Goal: Transaction & Acquisition: Purchase product/service

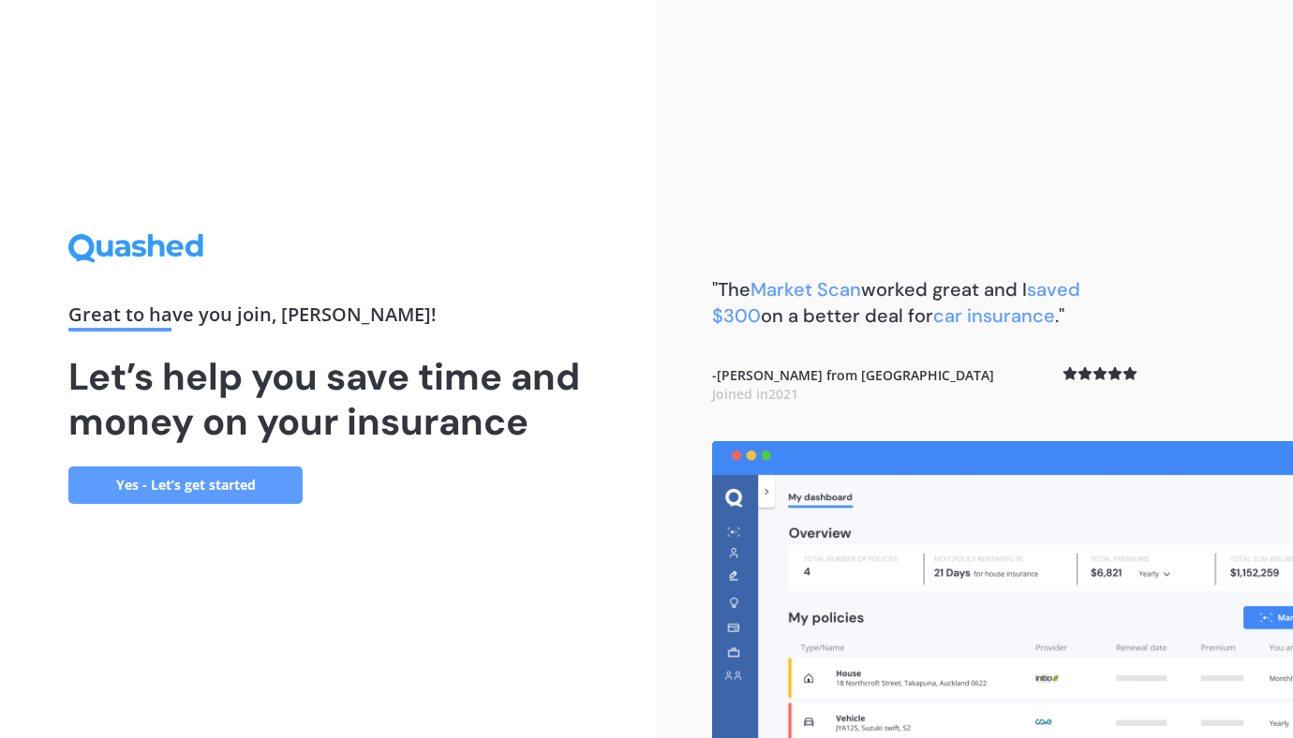
click at [234, 499] on link "Yes - Let’s get started" at bounding box center [185, 485] width 234 height 37
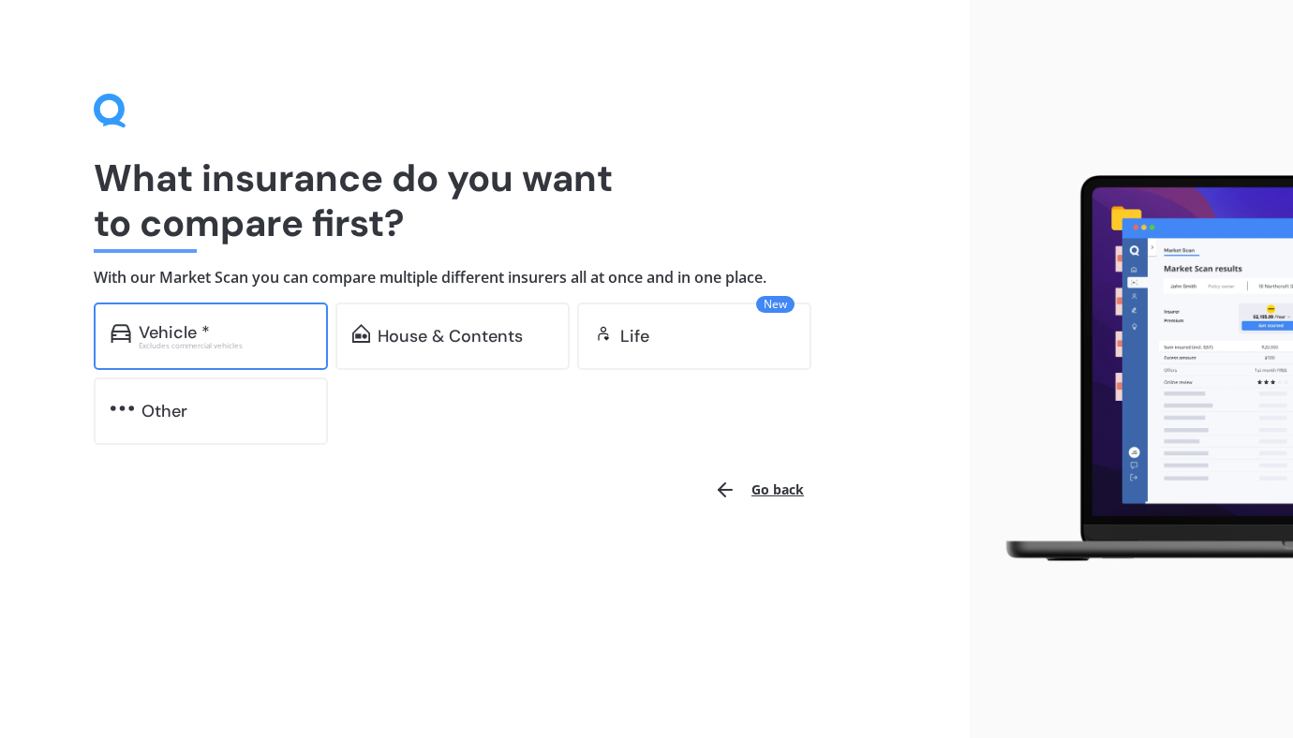
click at [235, 351] on div "Vehicle * Excludes commercial vehicles" at bounding box center [211, 336] width 234 height 67
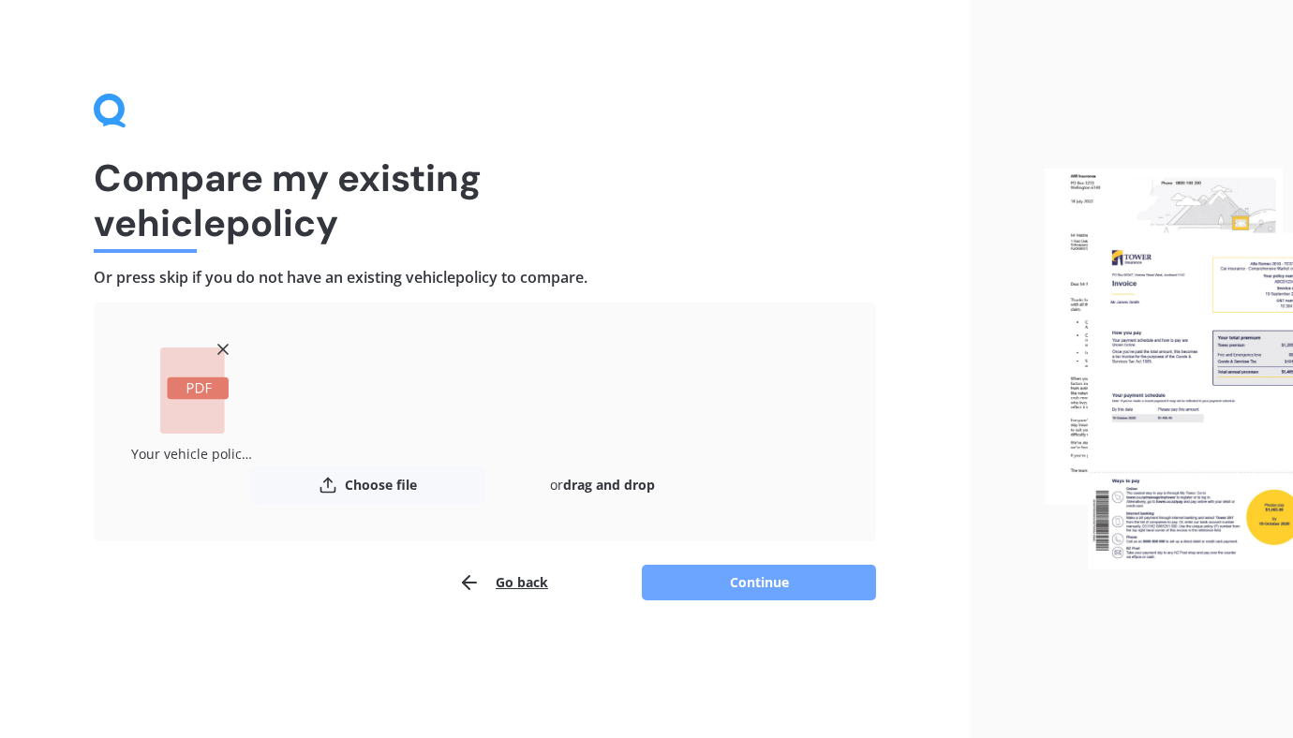
click at [748, 587] on button "Continue" at bounding box center [759, 583] width 234 height 36
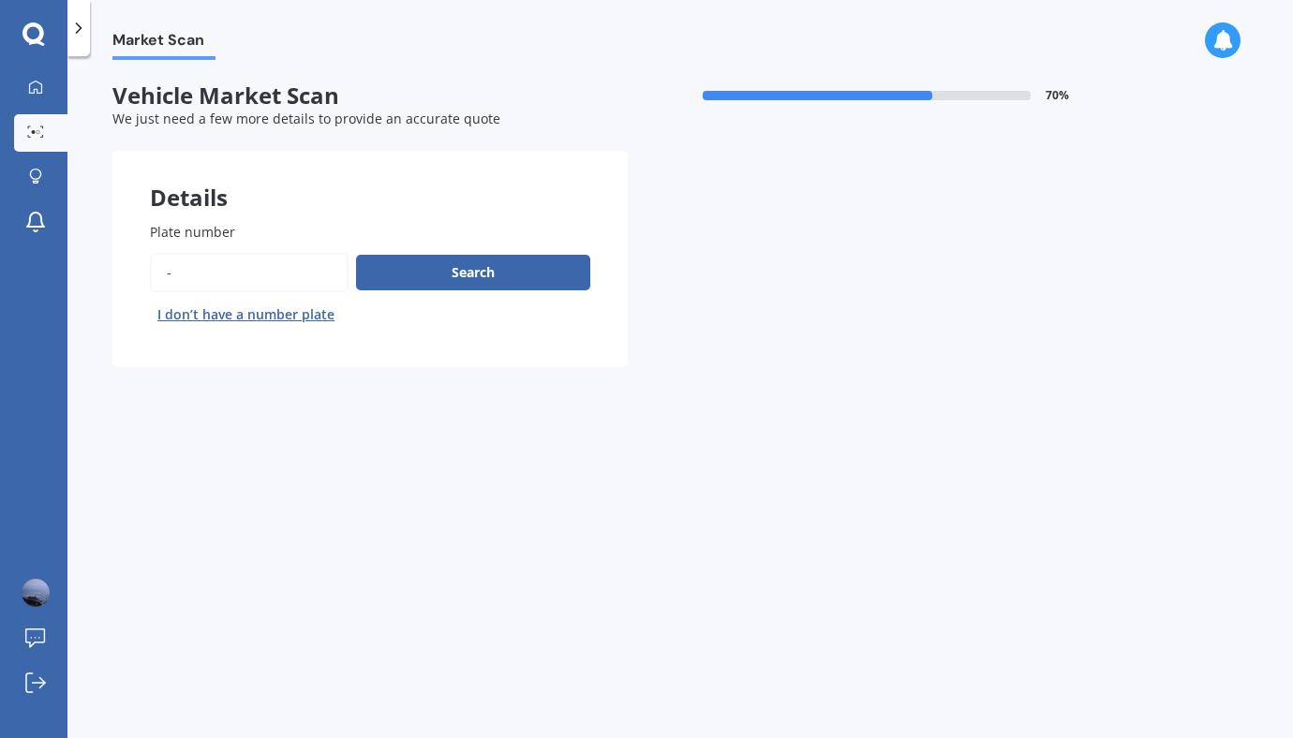
click at [232, 284] on input "Plate number" at bounding box center [249, 272] width 199 height 39
type input "-"
type input "mzd385"
click at [0, 0] on button "Next" at bounding box center [0, 0] width 0 height 0
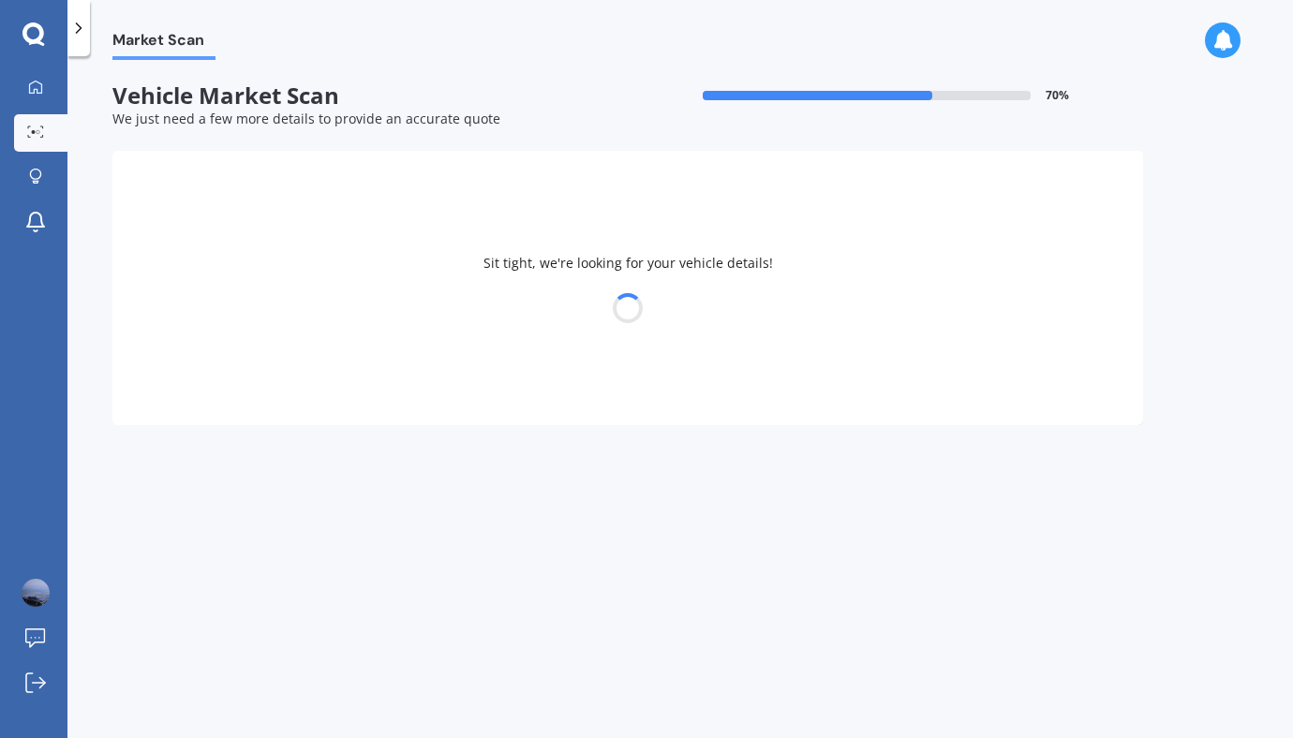
select select "BMW"
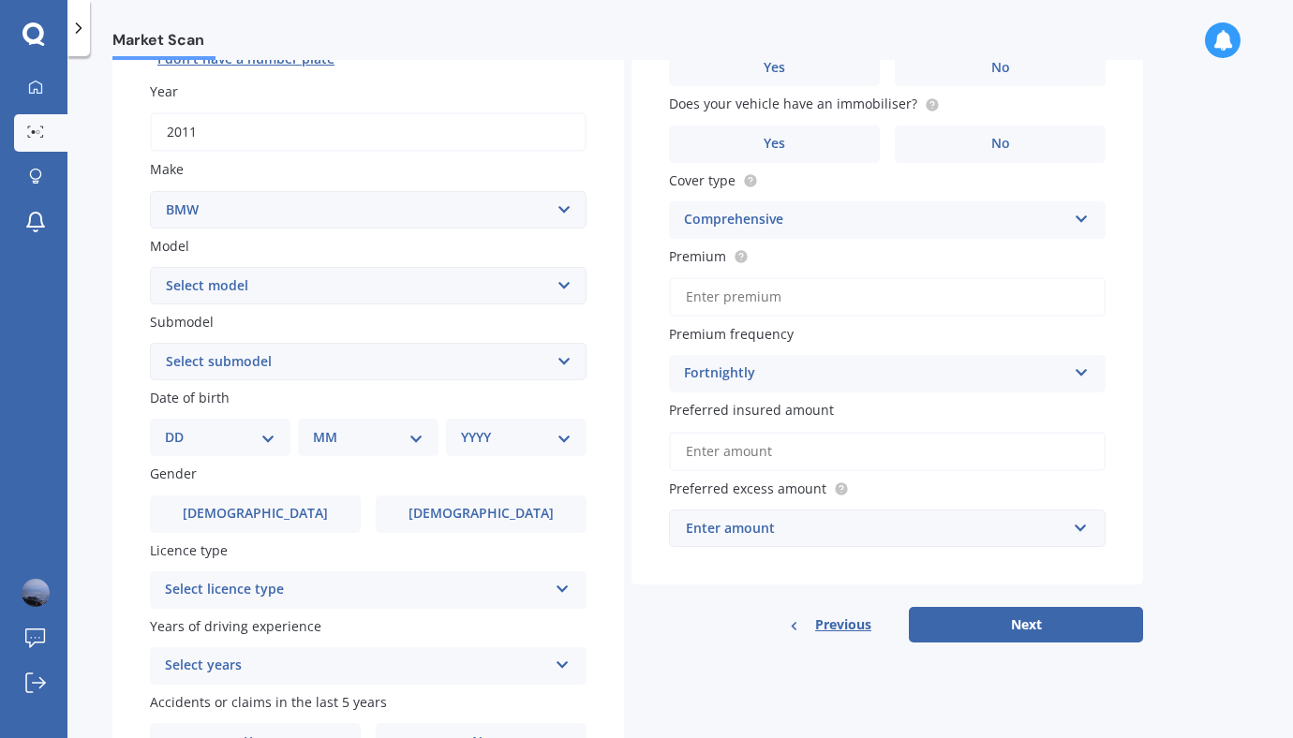
scroll to position [255, 0]
click at [391, 277] on select "Select model 116 116I 118 118D 120 130 218D 220I 225 250 316 318 320 320 i 323 …" at bounding box center [368, 286] width 437 height 37
select select "320 I"
click at [150, 269] on select "Select model 116 116I 118 118D 120 130 218D 220I 225 250 316 318 320 320 i 323 …" at bounding box center [368, 286] width 437 height 37
click at [326, 365] on select "Select submodel GT Turbo 5 Dr Liftback" at bounding box center [368, 362] width 437 height 37
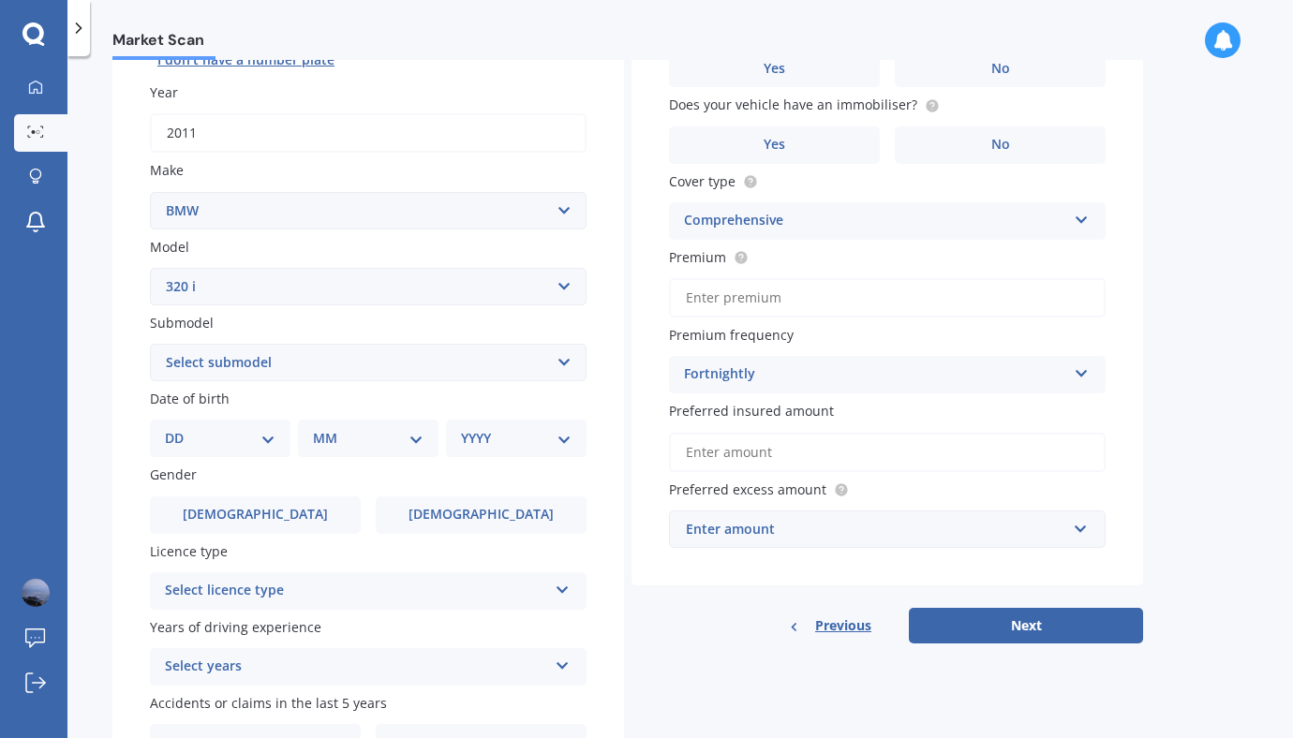
click at [201, 436] on select "DD 01 02 03 04 05 06 07 08 09 10 11 12 13 14 15 16 17 18 19 20 21 22 23 24 25 2…" at bounding box center [220, 438] width 111 height 21
select select "07"
click at [180, 431] on select "DD 01 02 03 04 05 06 07 08 09 10 11 12 13 14 15 16 17 18 19 20 21 22 23 24 25 2…" at bounding box center [220, 438] width 111 height 21
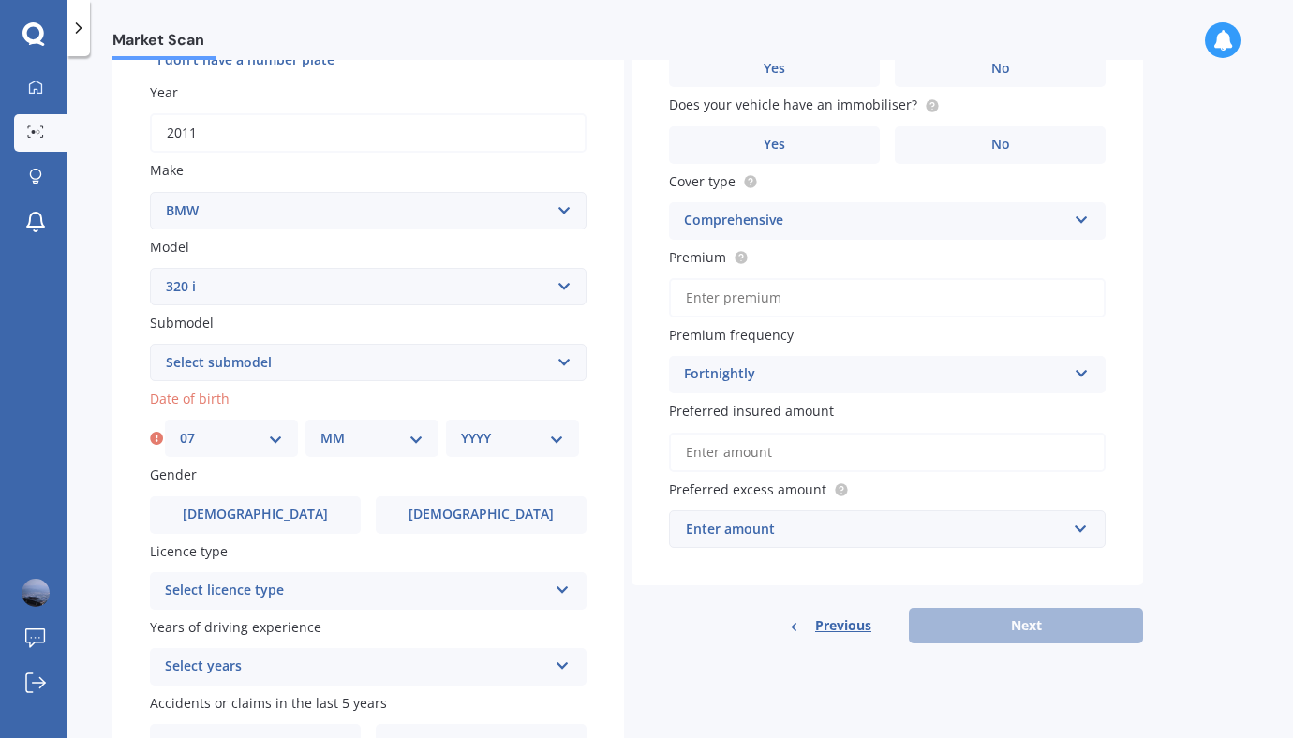
click at [356, 434] on select "MM 01 02 03 04 05 06 07 08 09 10 11 12" at bounding box center [372, 438] width 103 height 21
select select "08"
click at [321, 431] on select "MM 01 02 03 04 05 06 07 08 09 10 11 12" at bounding box center [372, 438] width 103 height 21
click at [500, 437] on select "YYYY 2025 2024 2023 2022 2021 2020 2019 2018 2017 2016 2015 2014 2013 2012 2011…" at bounding box center [512, 438] width 103 height 21
select select "2003"
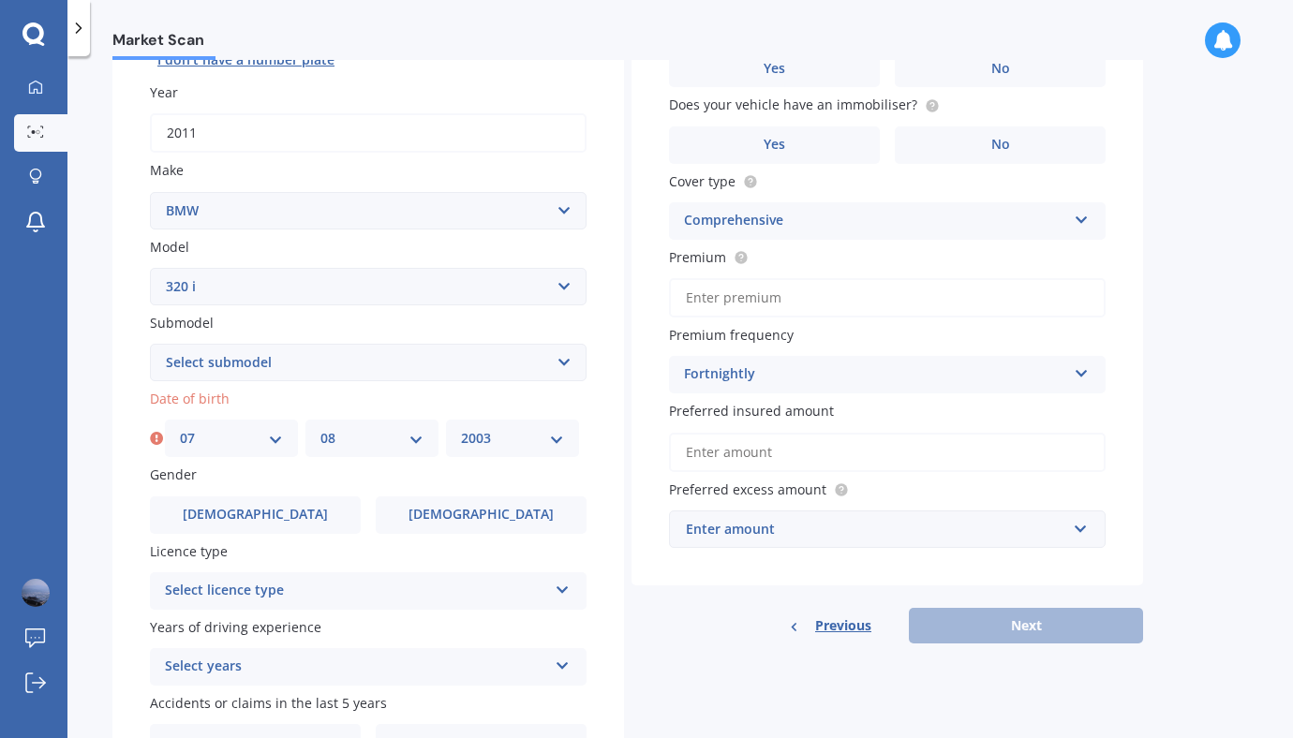
click at [461, 431] on select "YYYY 2025 2024 2023 2022 2021 2020 2019 2018 2017 2016 2015 2014 2013 2012 2011…" at bounding box center [512, 438] width 103 height 21
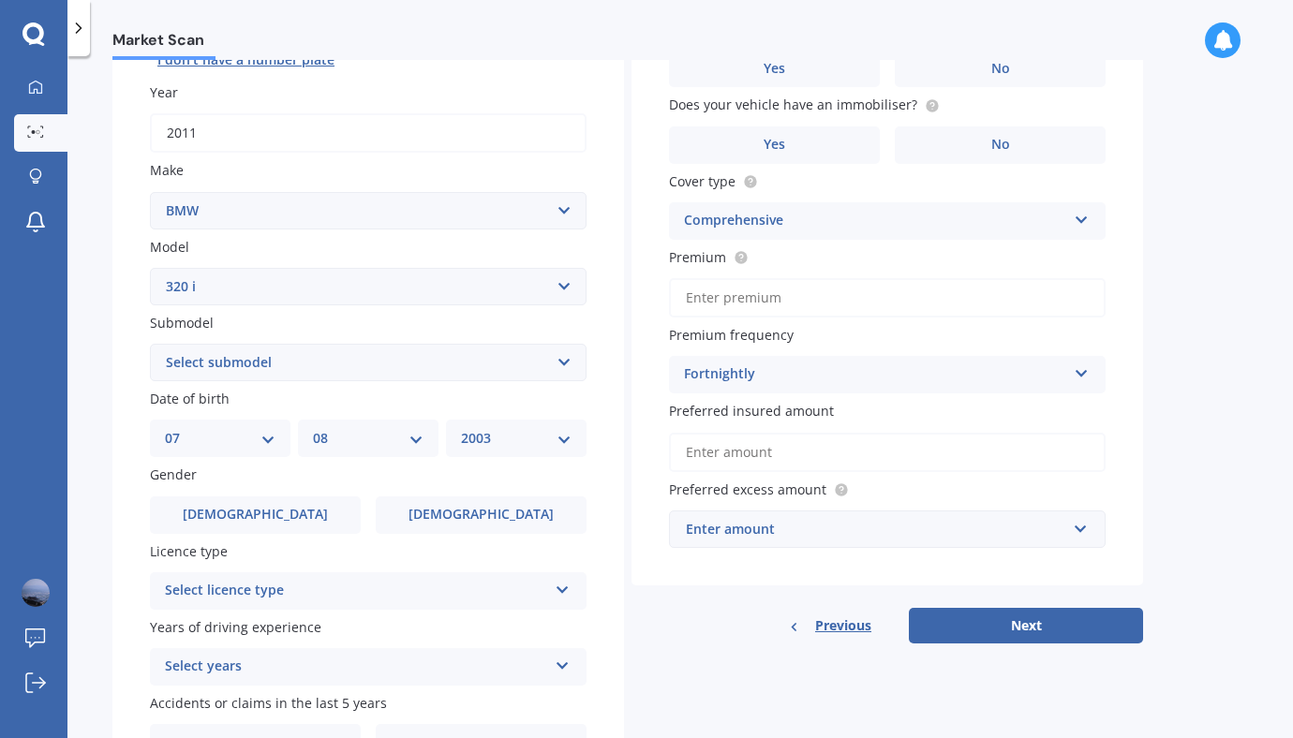
click at [427, 543] on div "Plate number Search I don’t have a number plate Year [DATE] Make Select make AC…" at bounding box center [368, 365] width 512 height 871
click at [440, 498] on div "Gender [DEMOGRAPHIC_DATA] [DEMOGRAPHIC_DATA]" at bounding box center [368, 499] width 437 height 68
click at [445, 512] on label "[DEMOGRAPHIC_DATA]" at bounding box center [481, 515] width 211 height 37
click at [0, 0] on input "[DEMOGRAPHIC_DATA]" at bounding box center [0, 0] width 0 height 0
click at [436, 591] on div "Select licence type" at bounding box center [356, 591] width 382 height 22
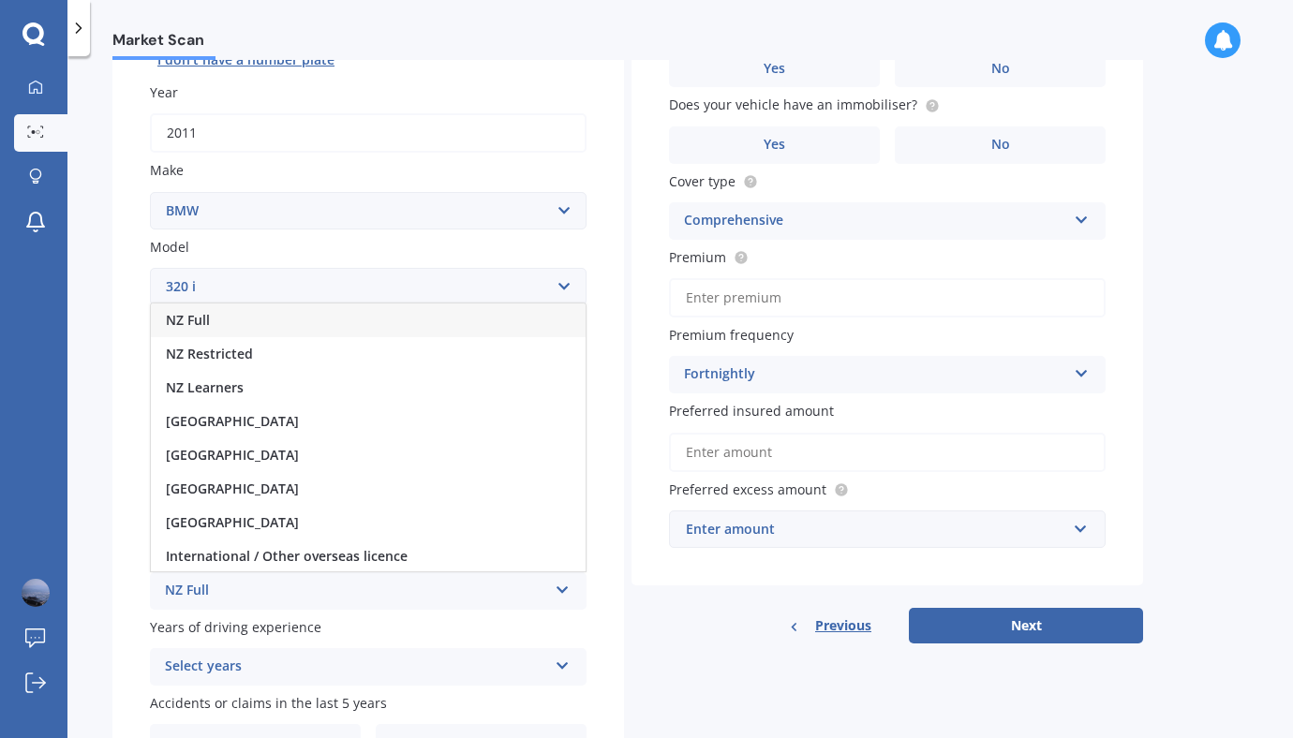
click at [415, 320] on div "NZ Full" at bounding box center [368, 321] width 435 height 34
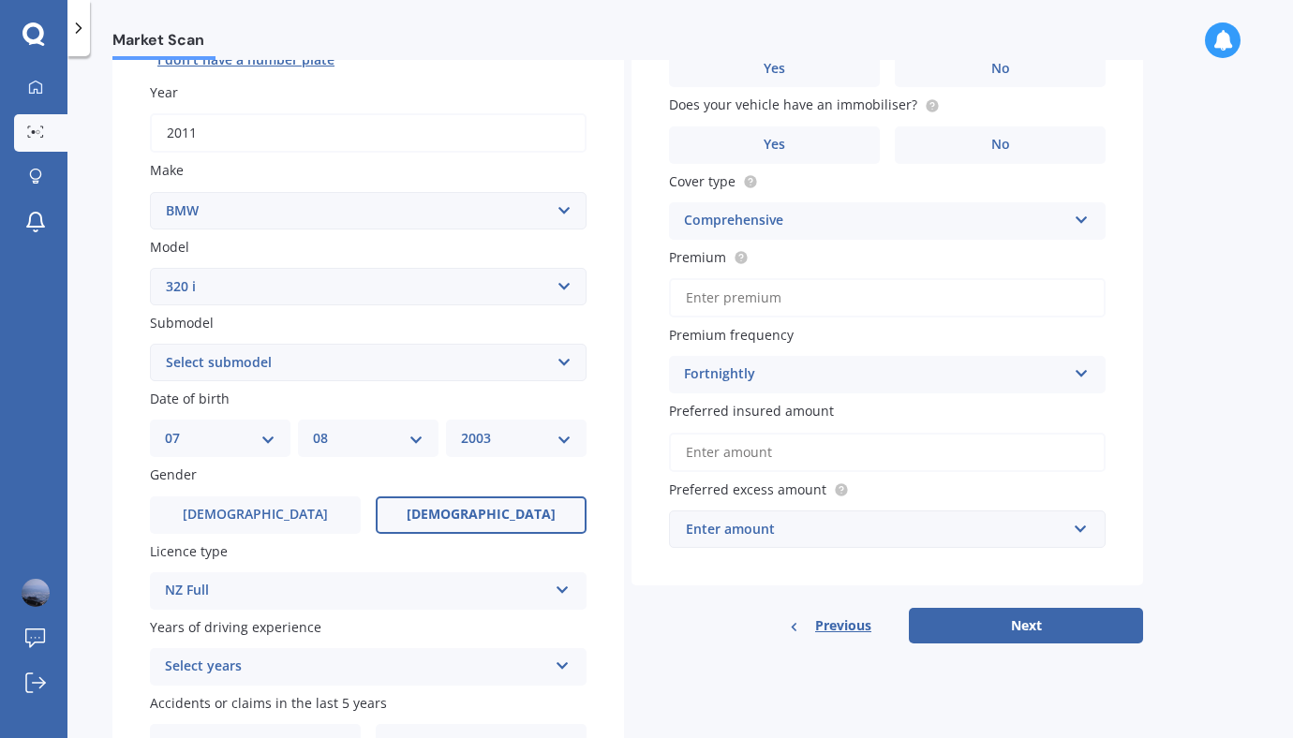
scroll to position [369, 0]
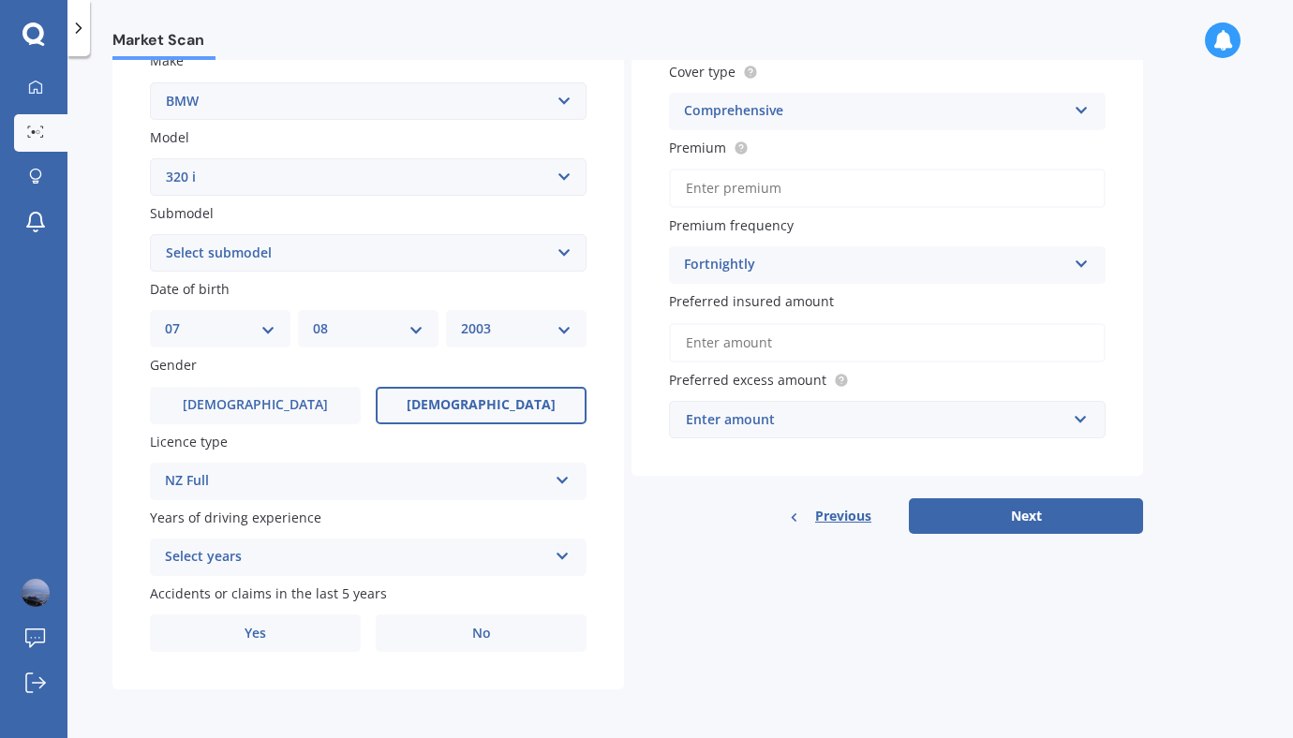
click at [354, 546] on div "Select years" at bounding box center [356, 557] width 382 height 22
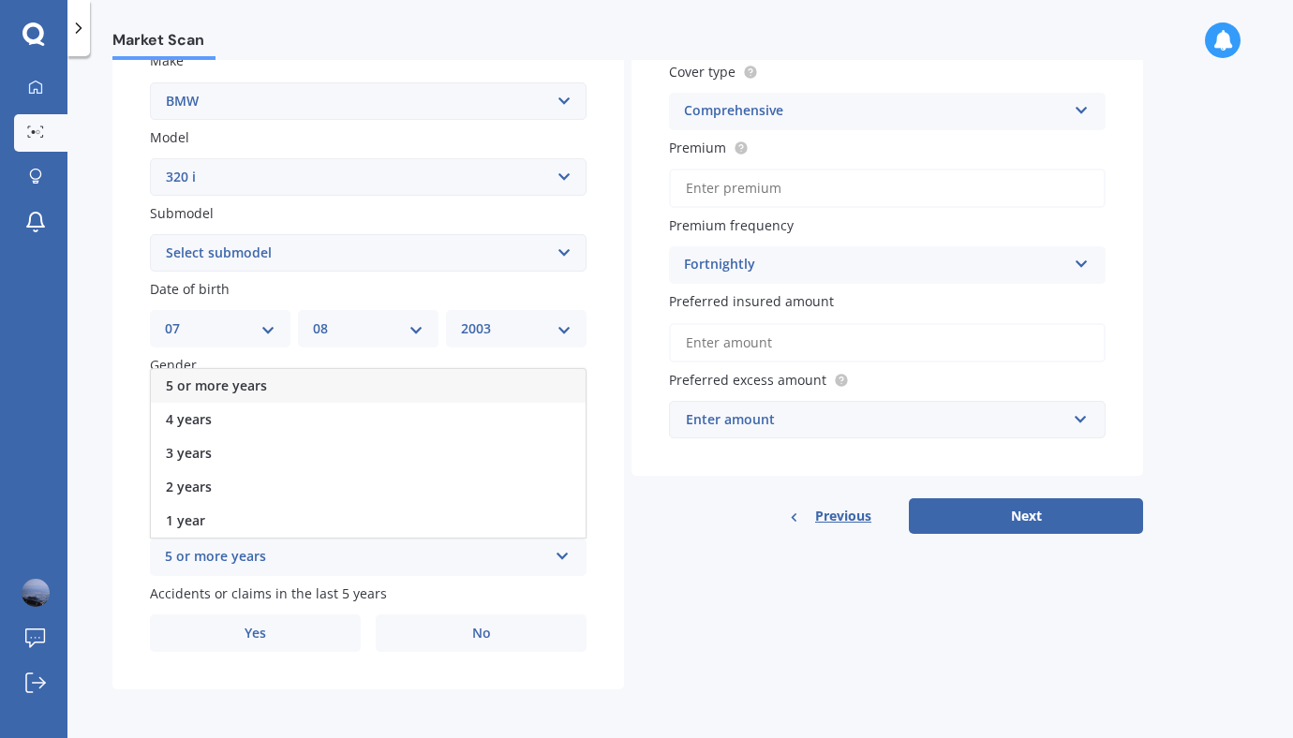
click at [350, 389] on div "5 or more years" at bounding box center [368, 386] width 435 height 34
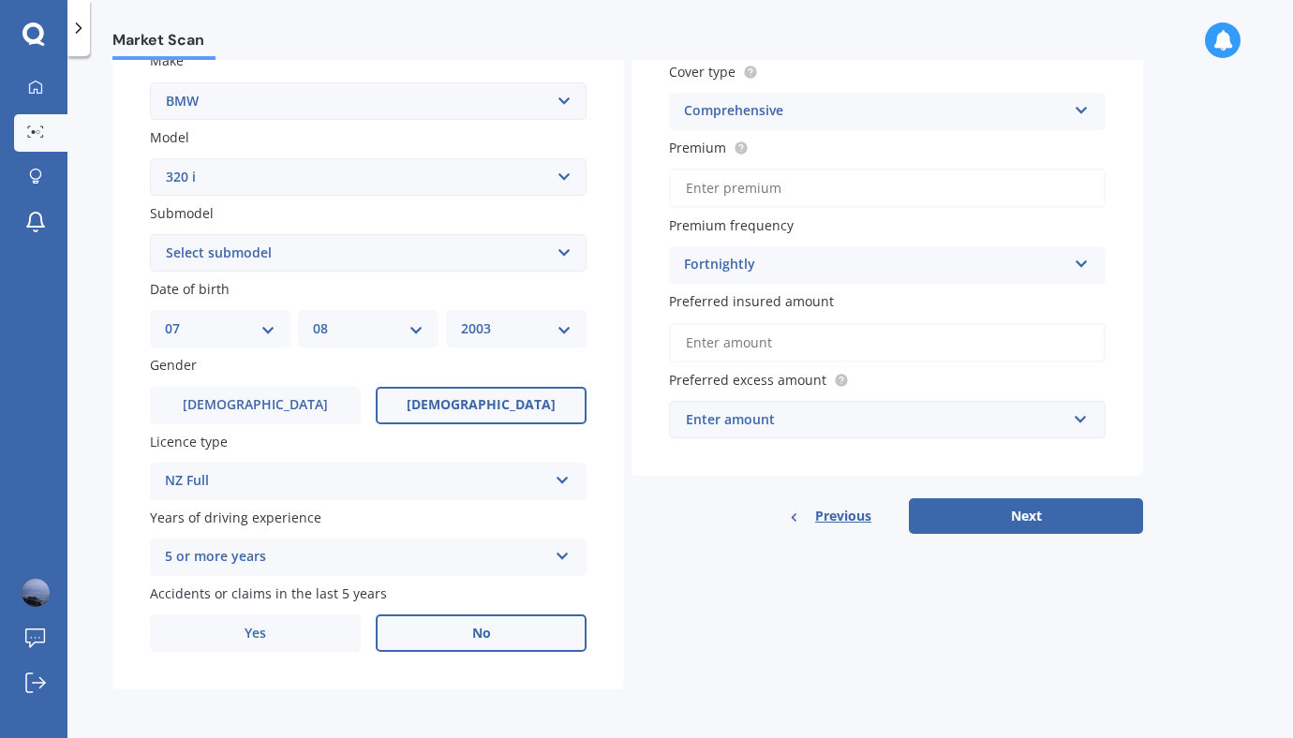
click at [457, 634] on label "No" at bounding box center [481, 633] width 211 height 37
click at [0, 0] on input "No" at bounding box center [0, 0] width 0 height 0
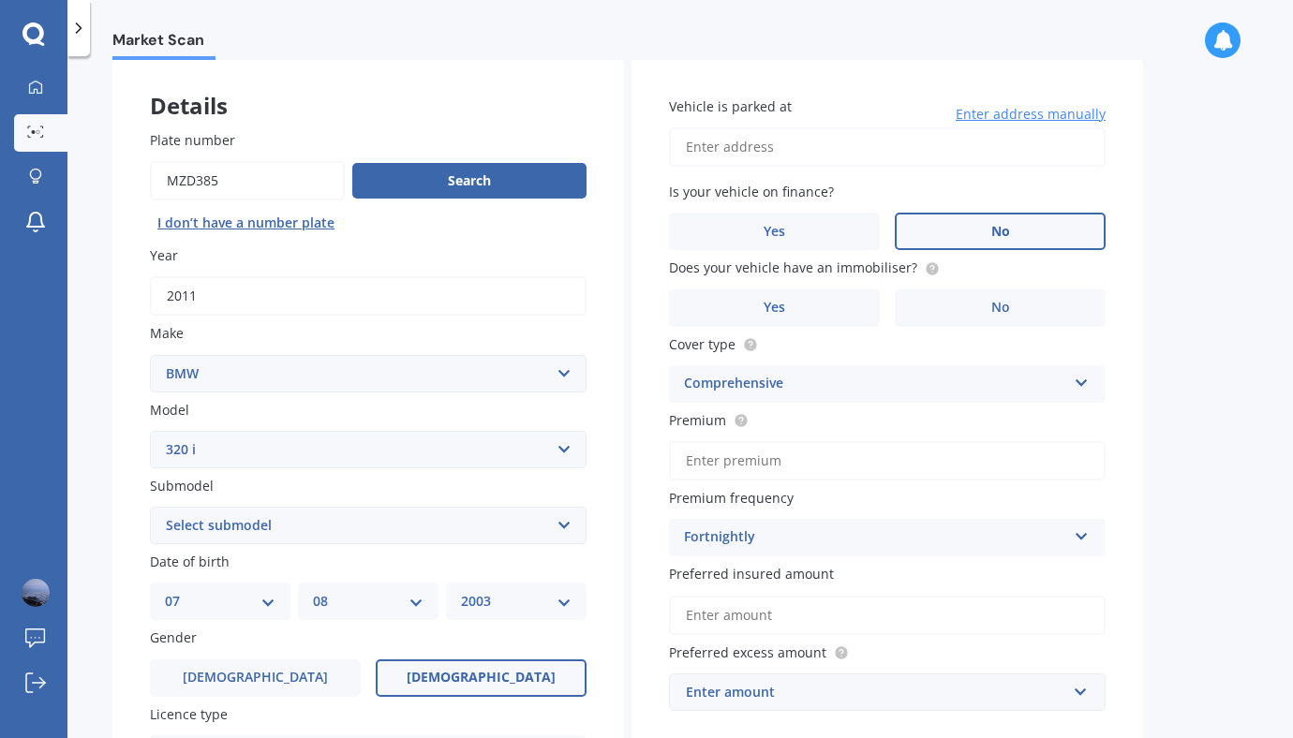
click at [953, 234] on label "No" at bounding box center [1000, 231] width 211 height 37
click at [0, 0] on input "No" at bounding box center [0, 0] width 0 height 0
click at [963, 301] on label "No" at bounding box center [1000, 308] width 211 height 37
click at [0, 0] on input "No" at bounding box center [0, 0] width 0 height 0
click at [892, 146] on input "Vehicle is parked at" at bounding box center [887, 146] width 437 height 39
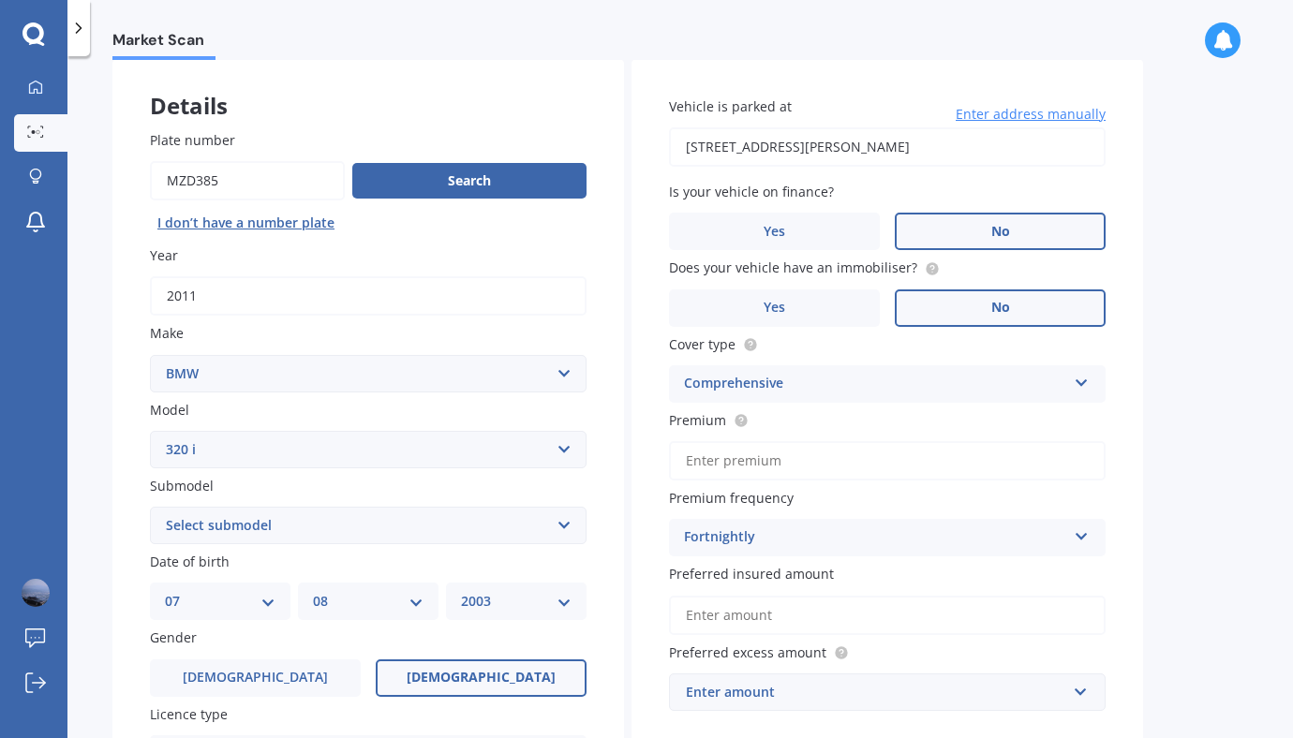
type input "[STREET_ADDRESS][PERSON_NAME]"
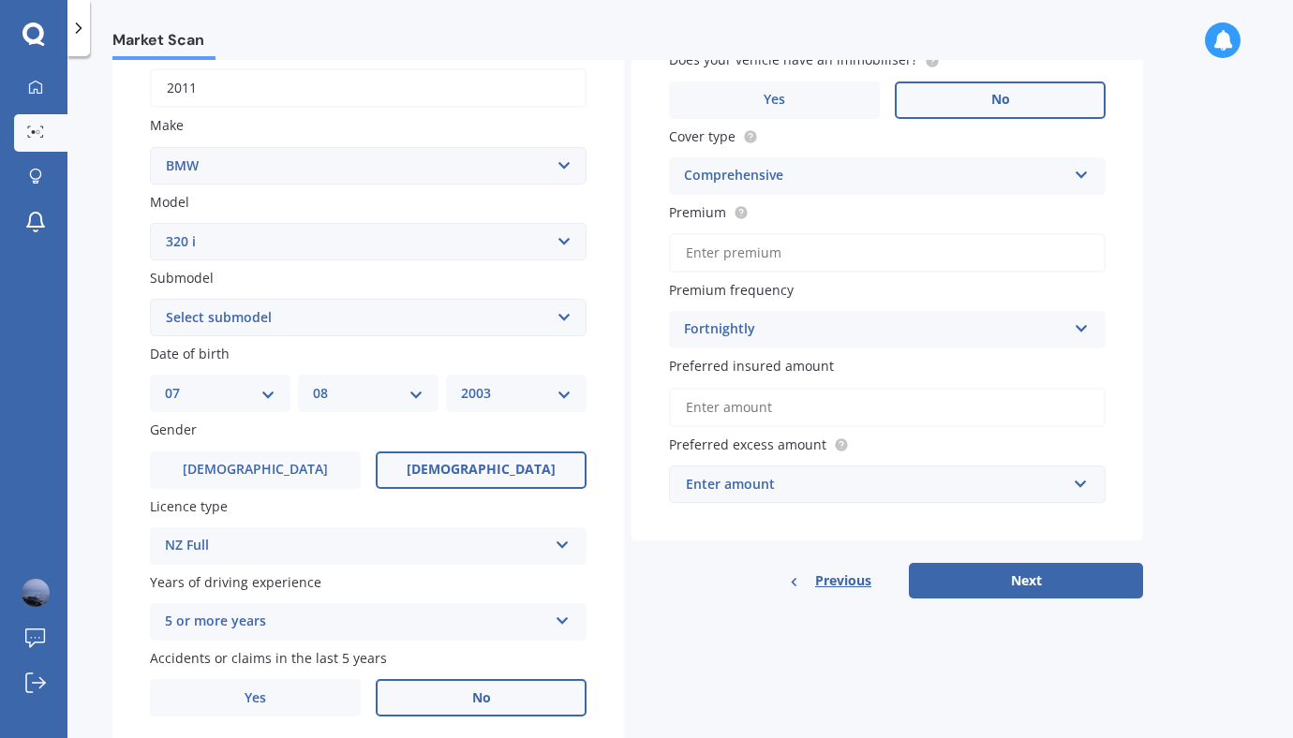
scroll to position [308, 0]
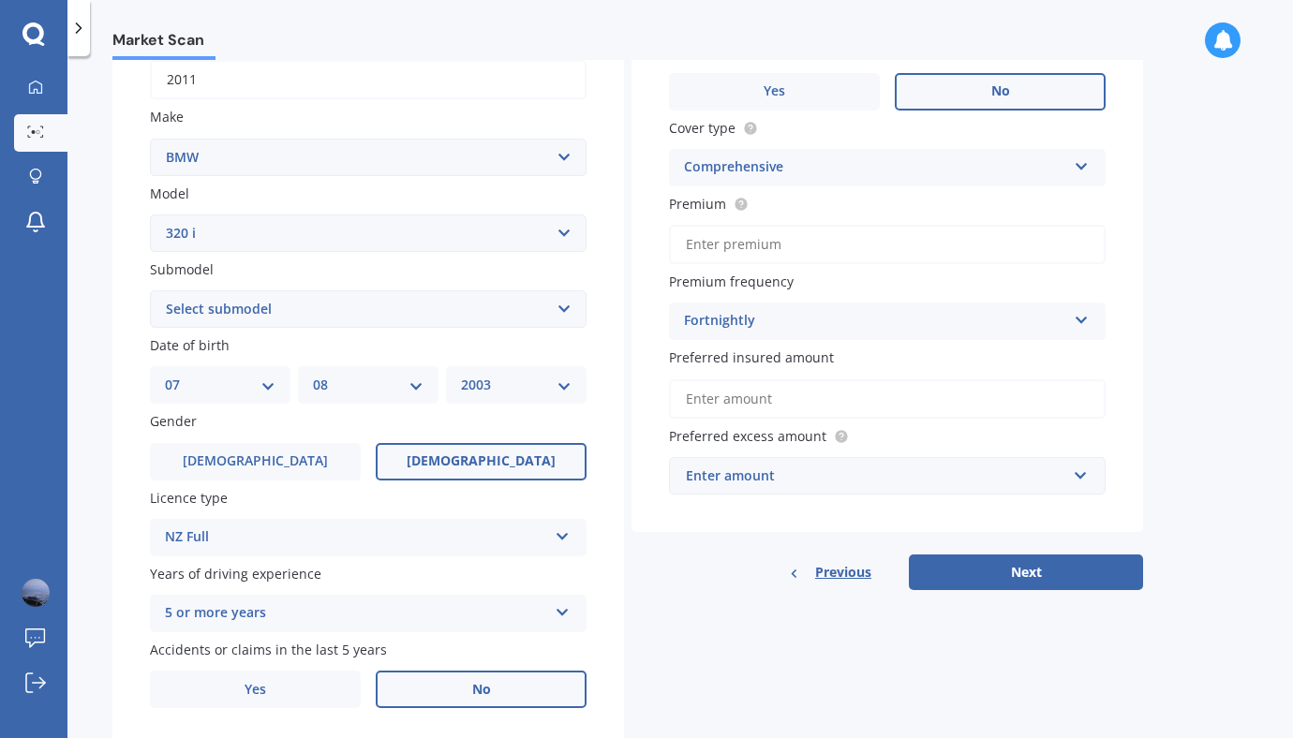
click at [900, 398] on input "Preferred insured amount" at bounding box center [887, 399] width 437 height 39
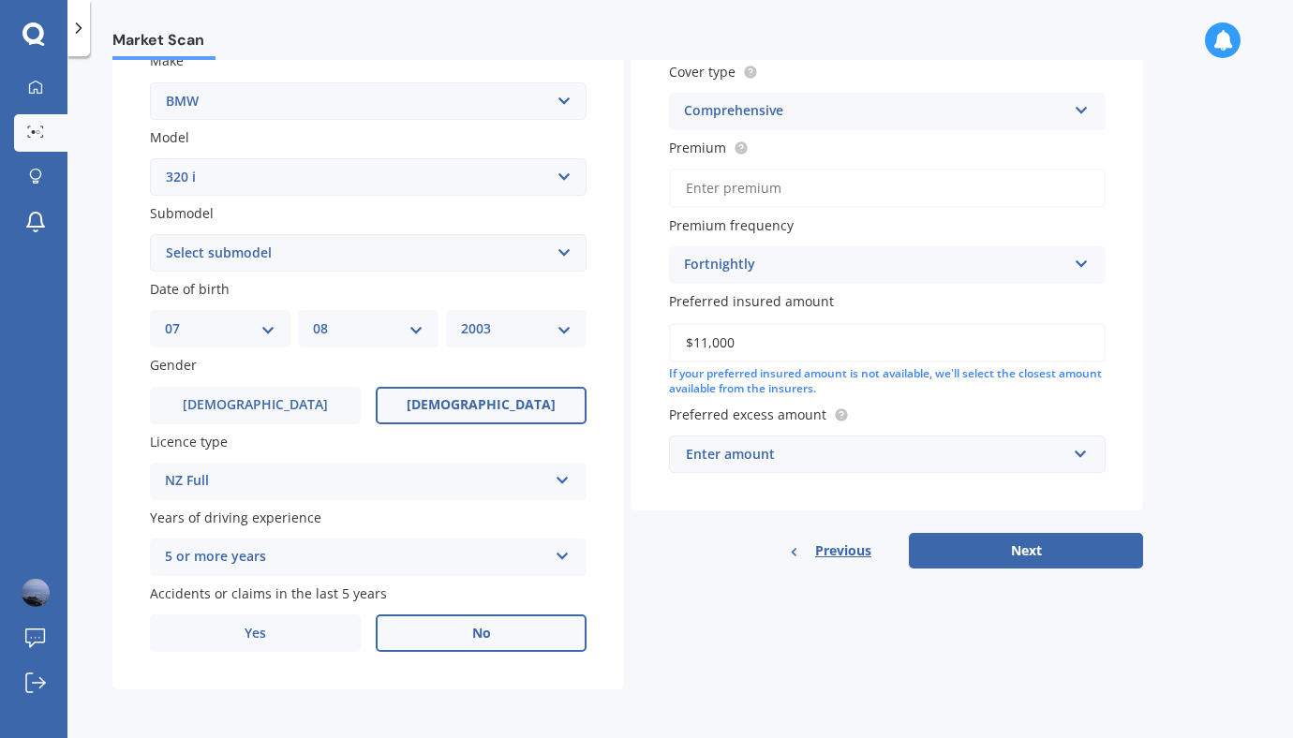
scroll to position [369, 0]
type input "$11,000"
click at [950, 456] on div "Enter amount" at bounding box center [876, 454] width 380 height 21
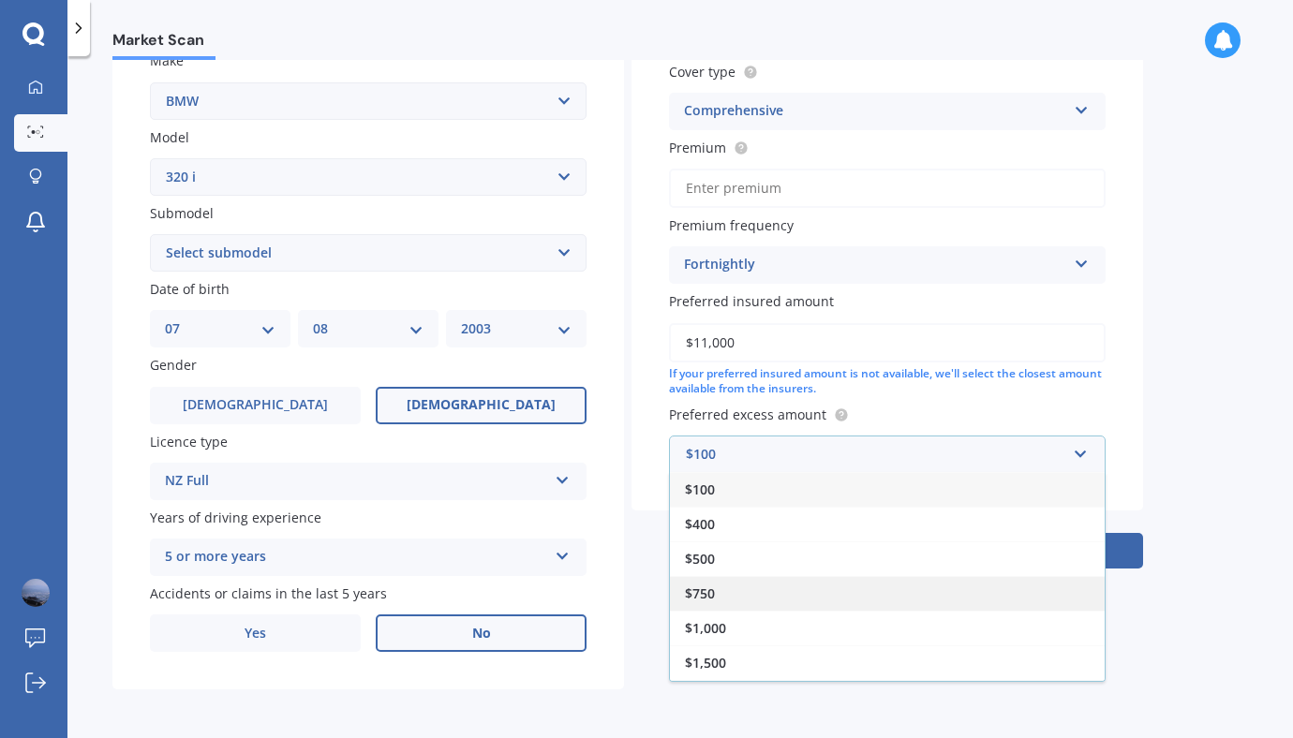
click at [901, 596] on div "$750" at bounding box center [887, 593] width 435 height 35
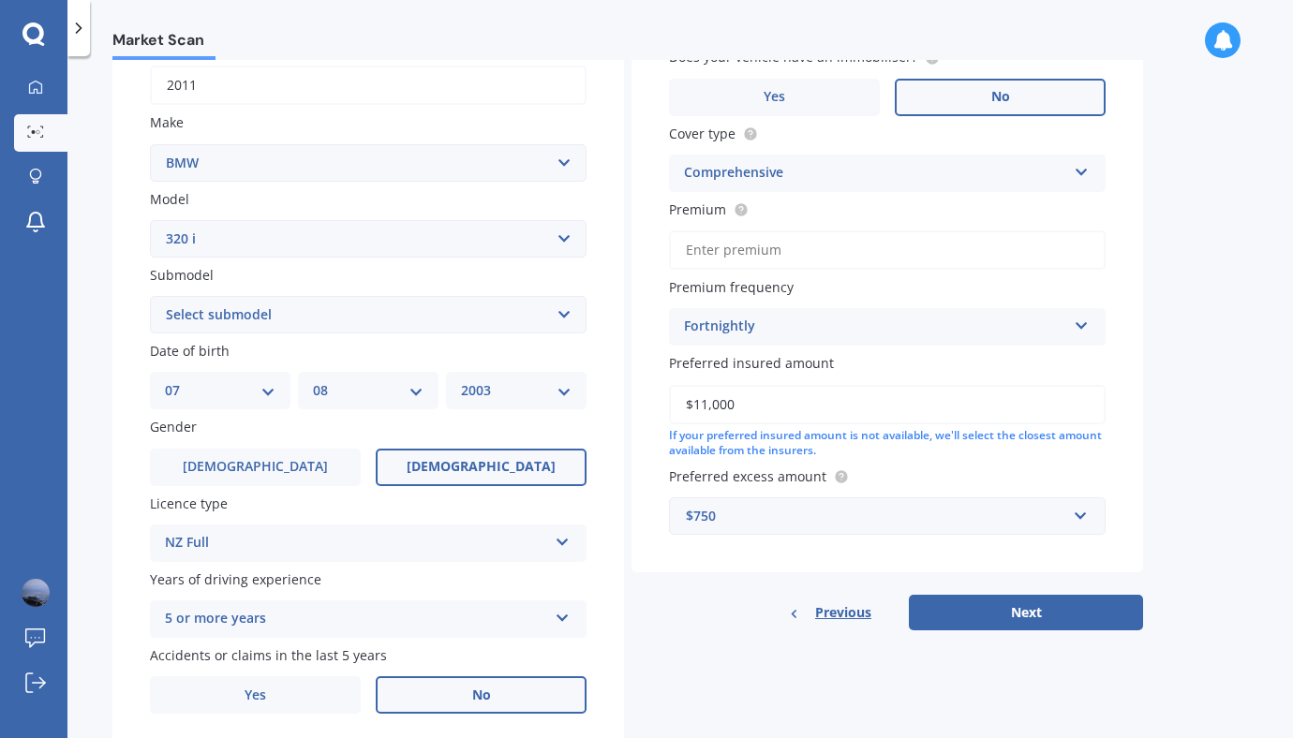
scroll to position [281, 0]
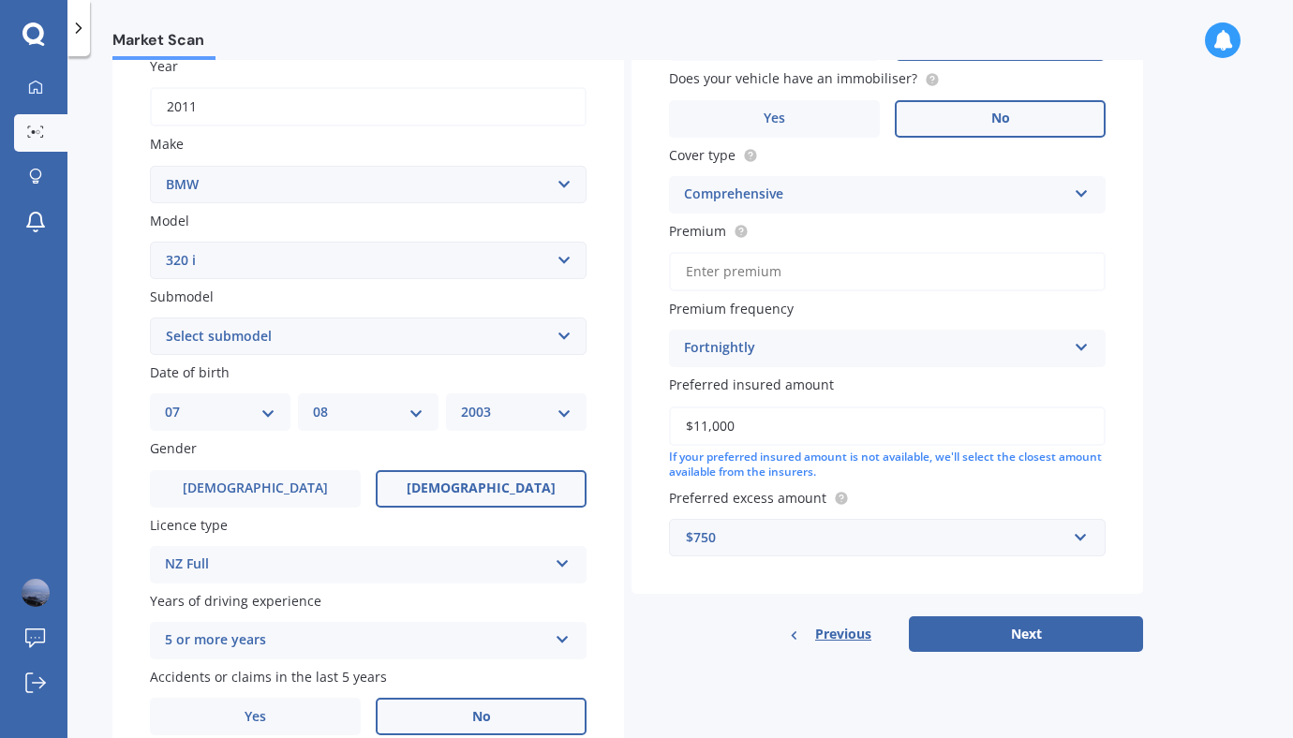
click at [917, 254] on input "Premium" at bounding box center [887, 271] width 437 height 39
type input "$40.00"
click at [1005, 648] on button "Next" at bounding box center [1026, 635] width 234 height 36
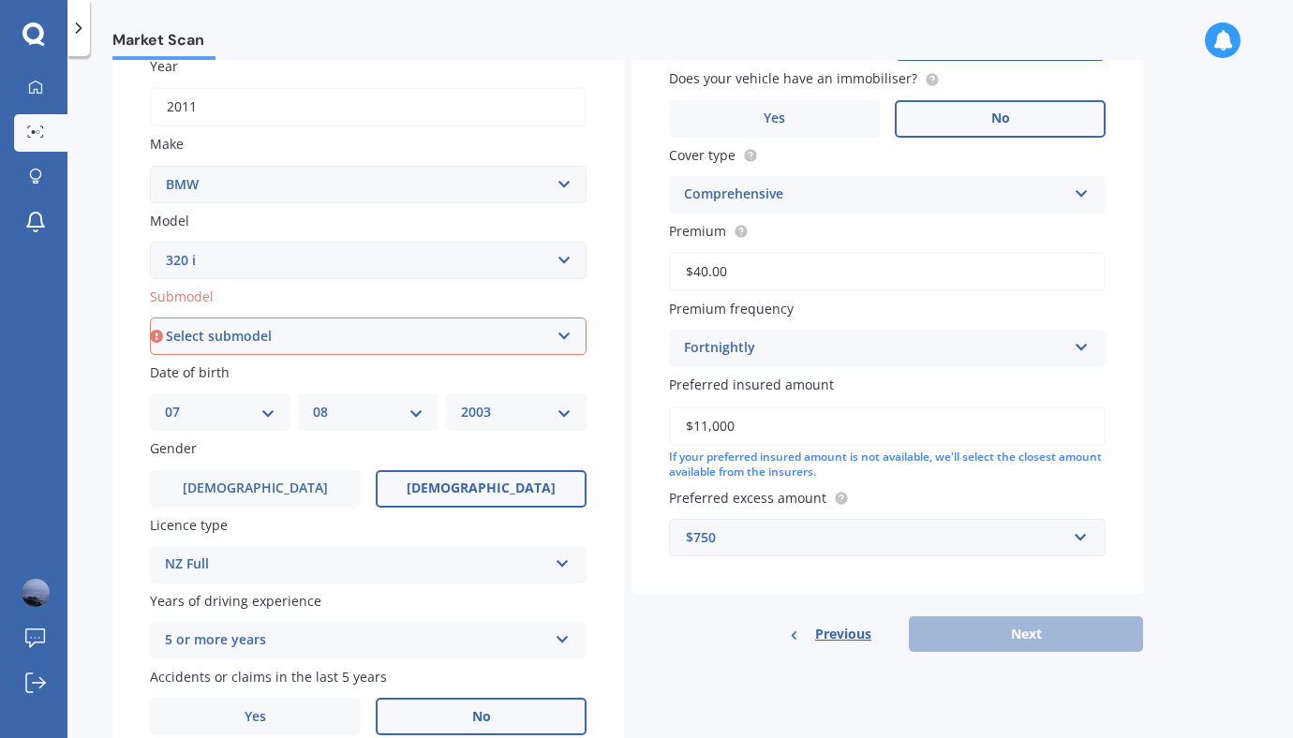
click at [560, 347] on select "Select submodel GT Turbo 5 Dr Liftback" at bounding box center [368, 336] width 437 height 37
select select "GT TURBO 5 DR LIFTBACK"
click at [150, 320] on select "Select submodel GT Turbo 5 Dr Liftback" at bounding box center [368, 336] width 437 height 37
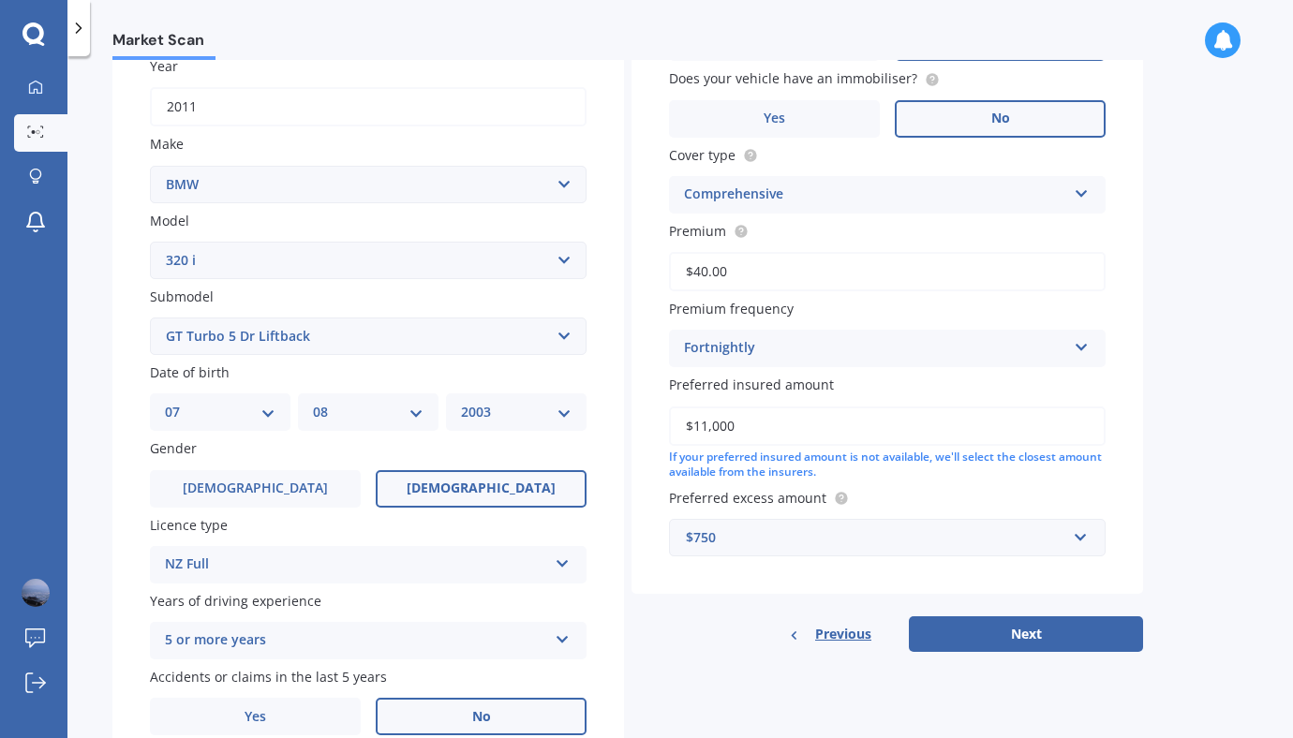
click at [337, 351] on select "Select submodel GT Turbo 5 Dr Liftback" at bounding box center [368, 336] width 437 height 37
click at [150, 320] on select "Select submodel GT Turbo 5 Dr Liftback" at bounding box center [368, 336] width 437 height 37
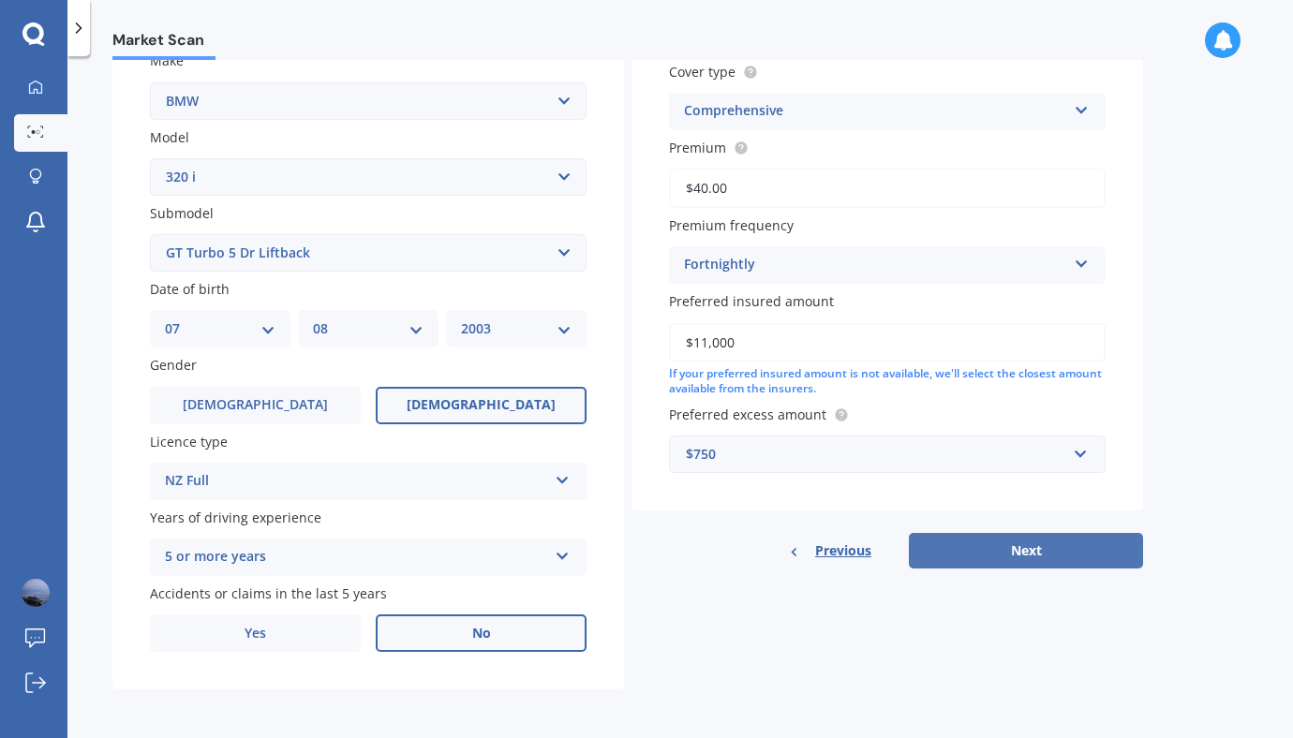
click at [967, 563] on button "Next" at bounding box center [1026, 551] width 234 height 36
select select "07"
select select "08"
select select "2003"
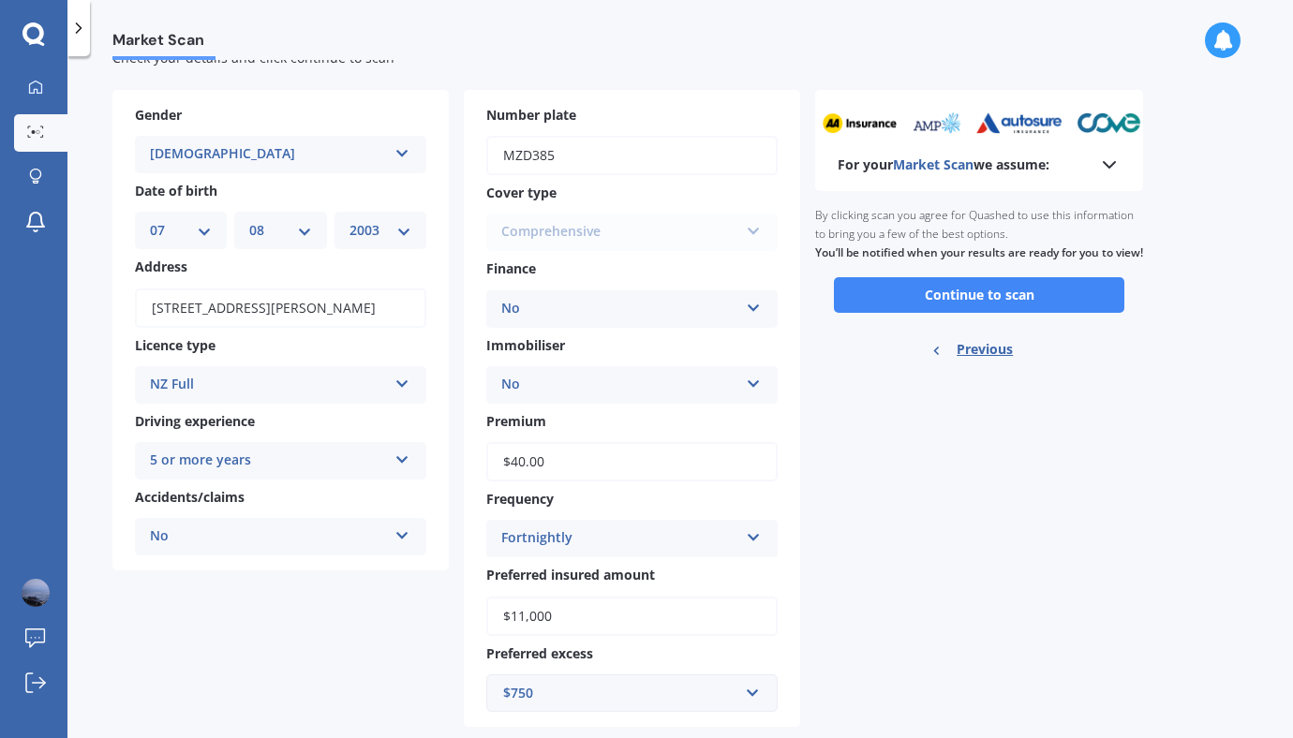
scroll to position [101, 0]
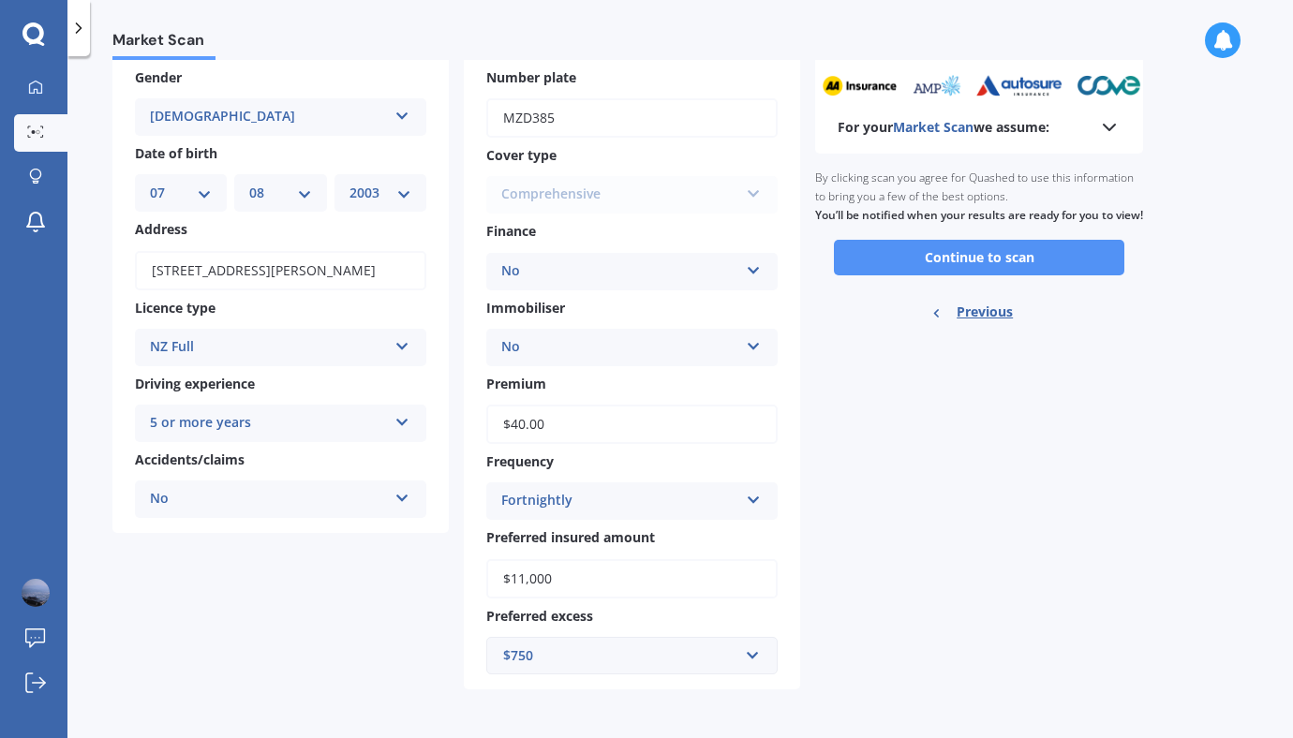
click at [1016, 274] on button "Continue to scan" at bounding box center [979, 258] width 291 height 36
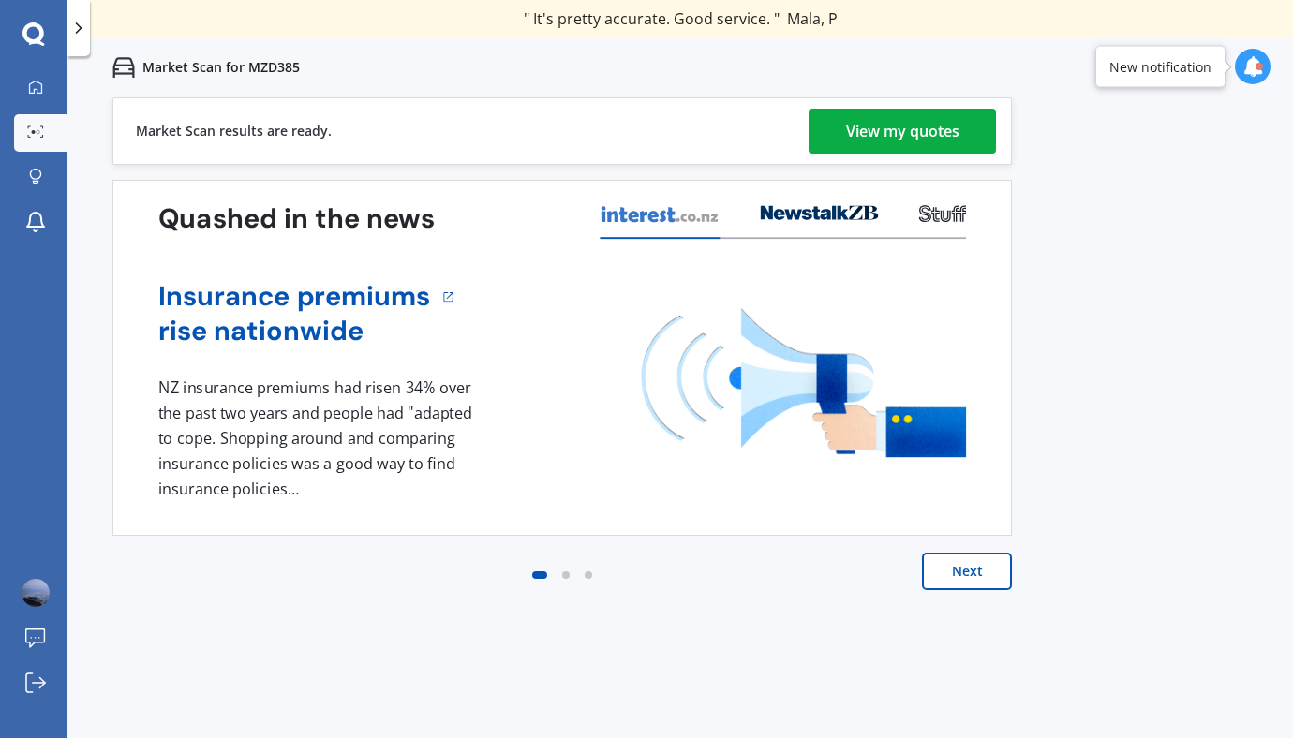
click at [875, 133] on div "View my quotes" at bounding box center [902, 131] width 113 height 45
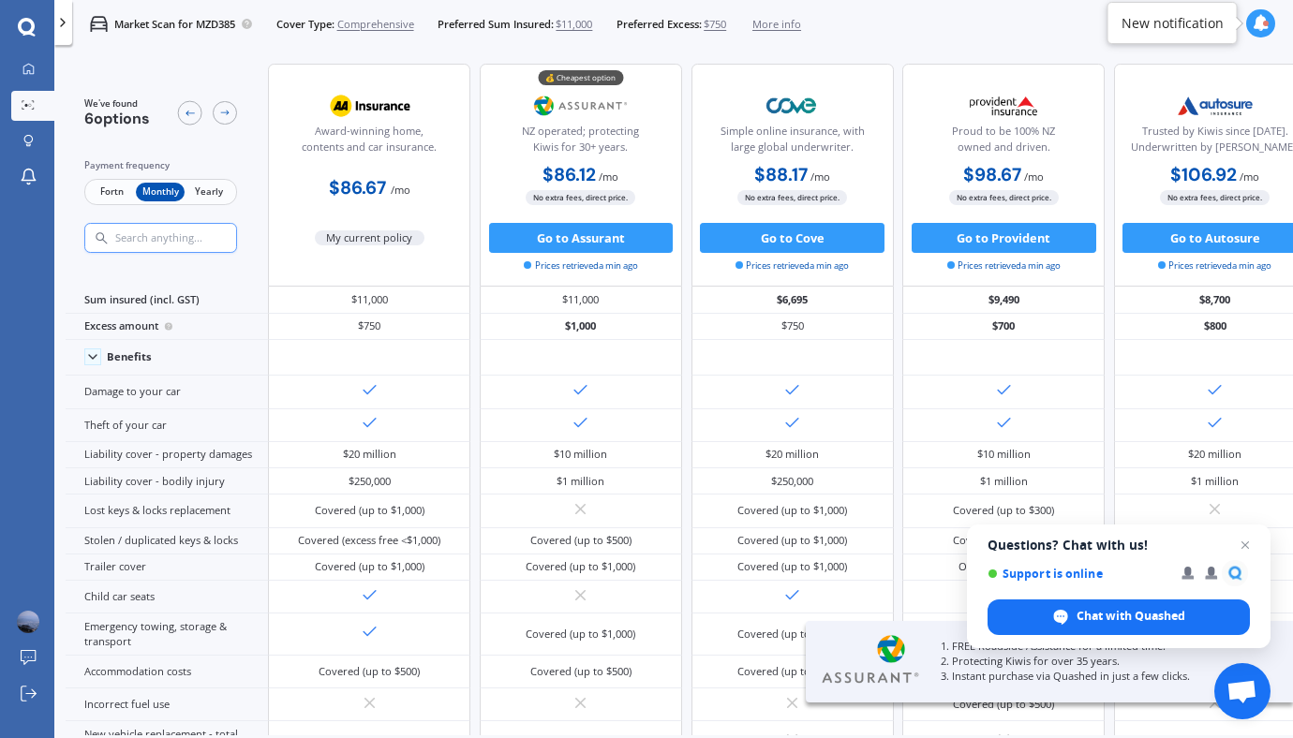
click at [112, 193] on span "Fortn" at bounding box center [111, 193] width 49 height 20
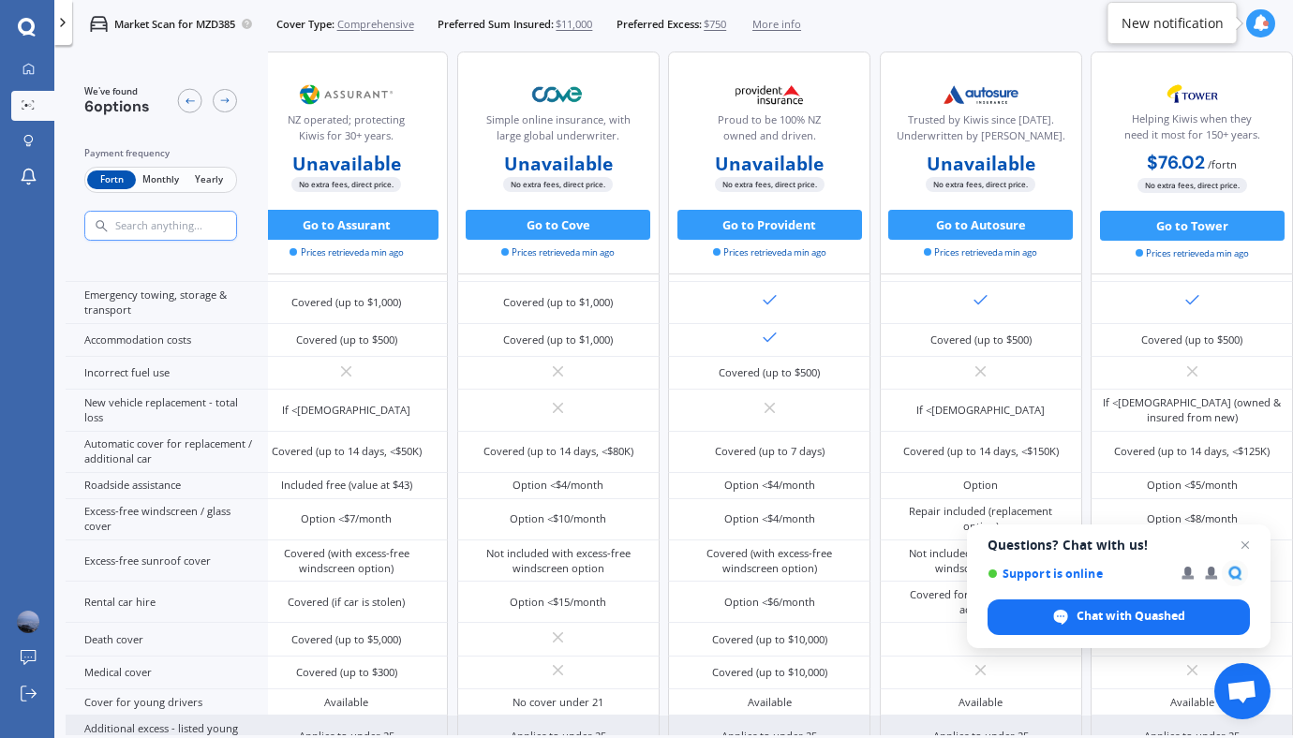
scroll to position [0, 303]
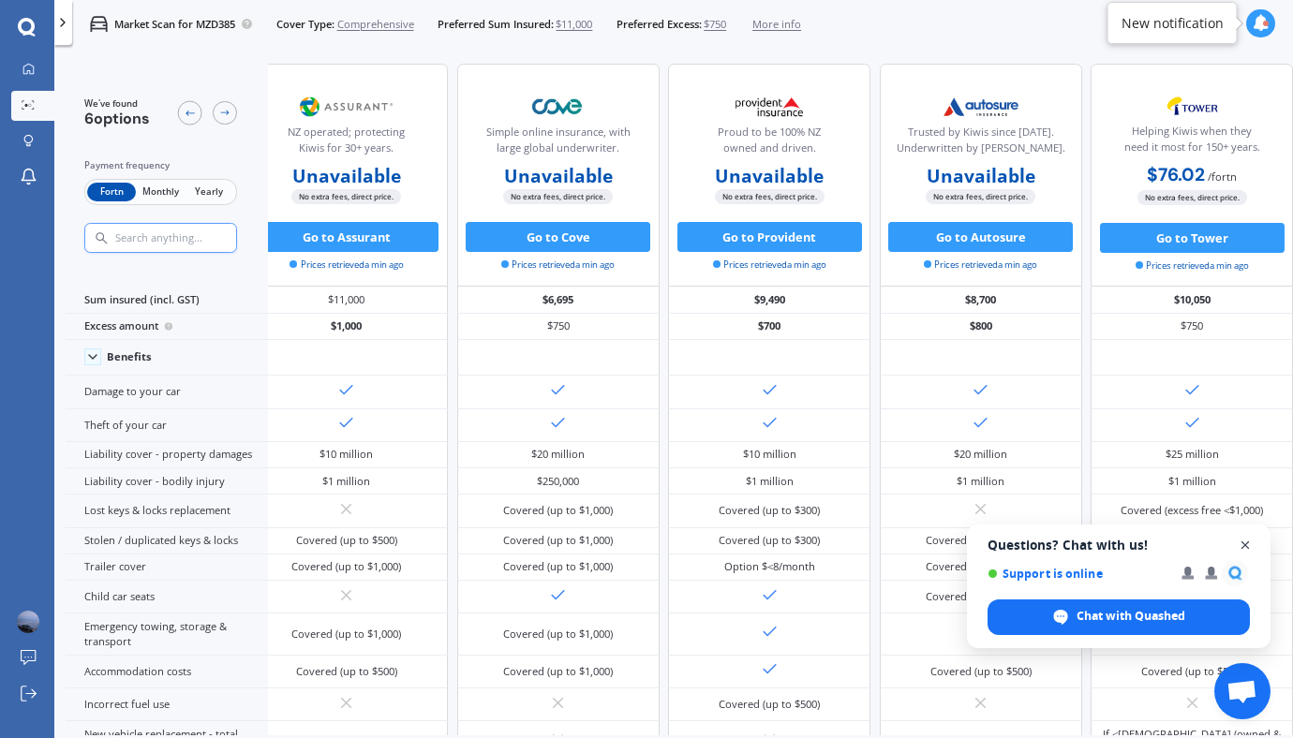
click at [1247, 545] on span "Close chat" at bounding box center [1245, 545] width 23 height 23
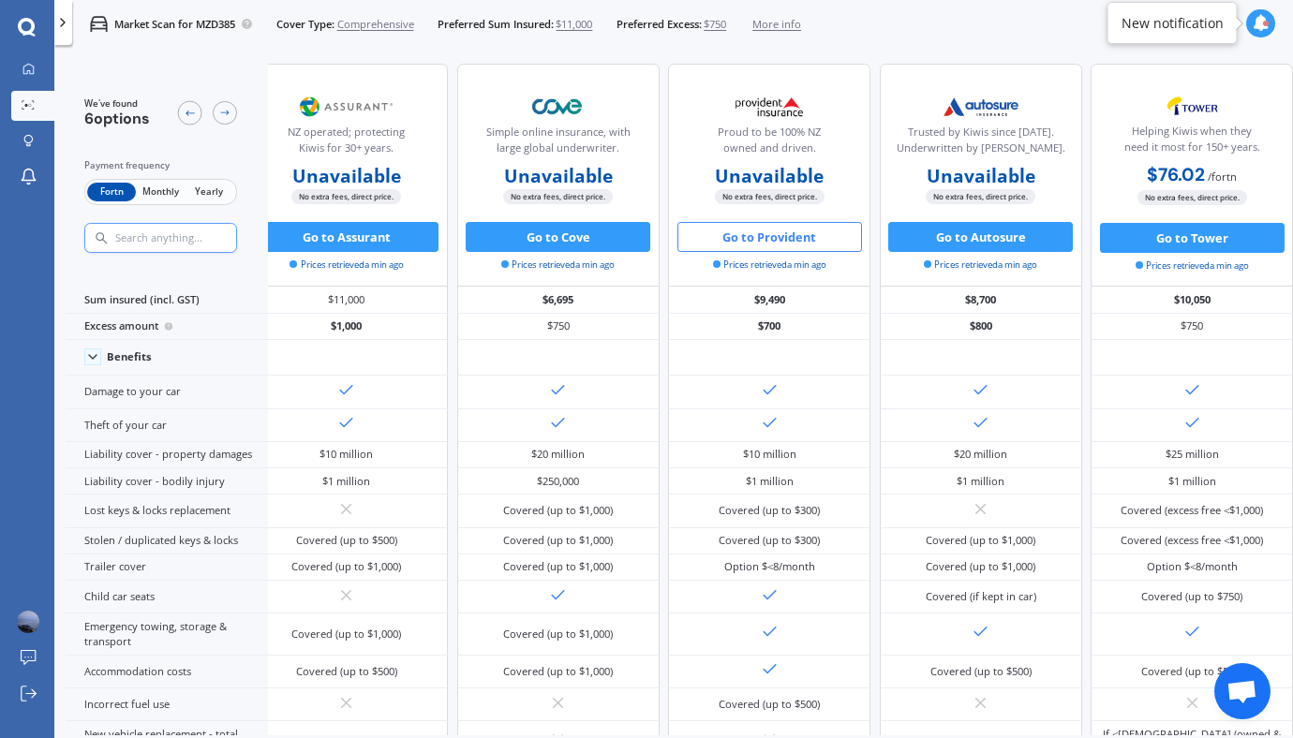
click at [822, 241] on button "Go to Provident" at bounding box center [770, 237] width 185 height 30
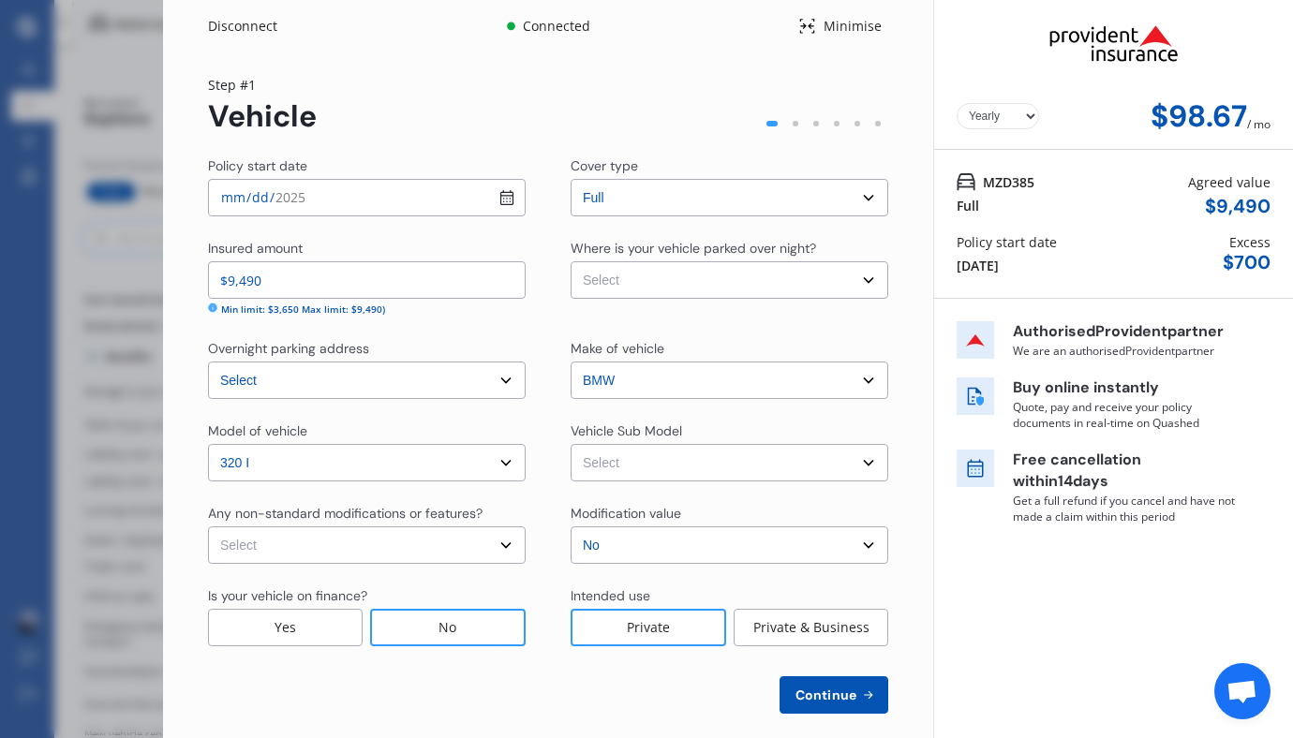
select select "Monthly"
click at [71, 357] on div "Disconnect Connected Minimise Yearly Monthly $98.67 / mo Step # 1 Vehicle Polic…" at bounding box center [646, 369] width 1293 height 738
click at [240, 19] on div "Disconnect" at bounding box center [253, 26] width 90 height 19
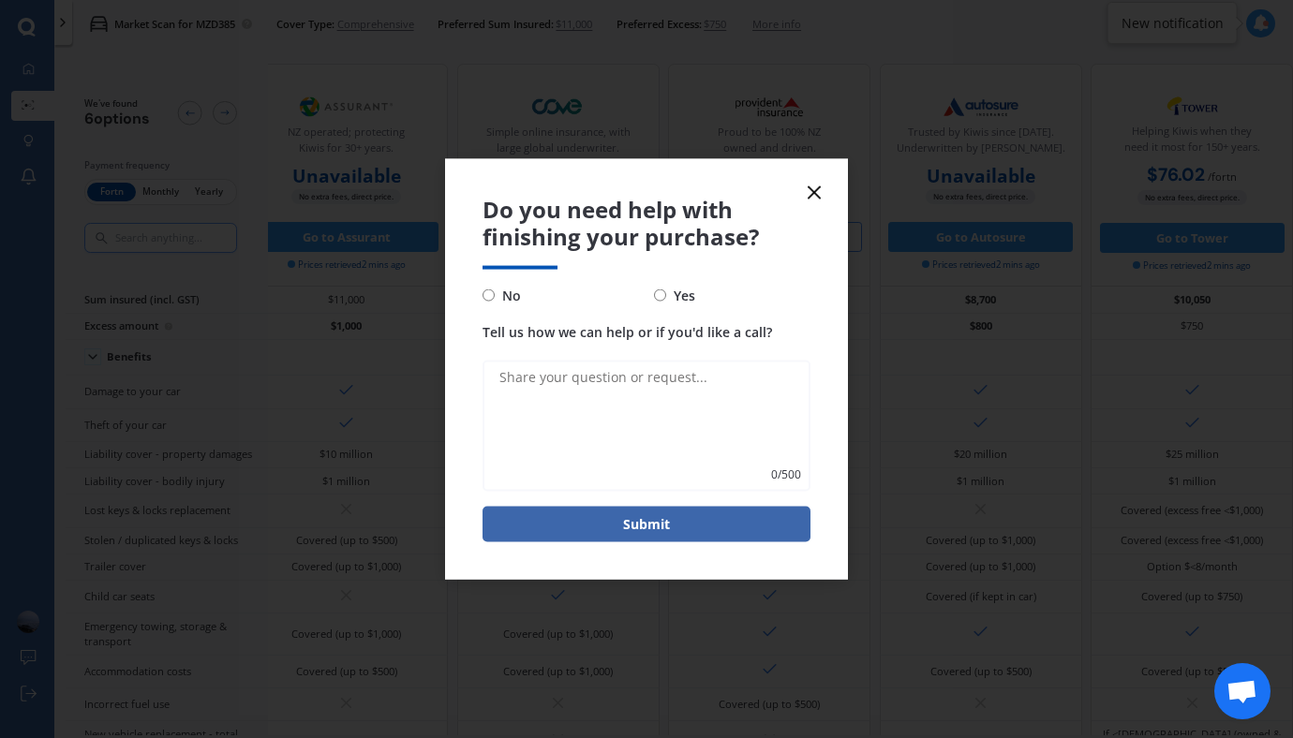
click at [819, 190] on icon at bounding box center [814, 193] width 22 height 22
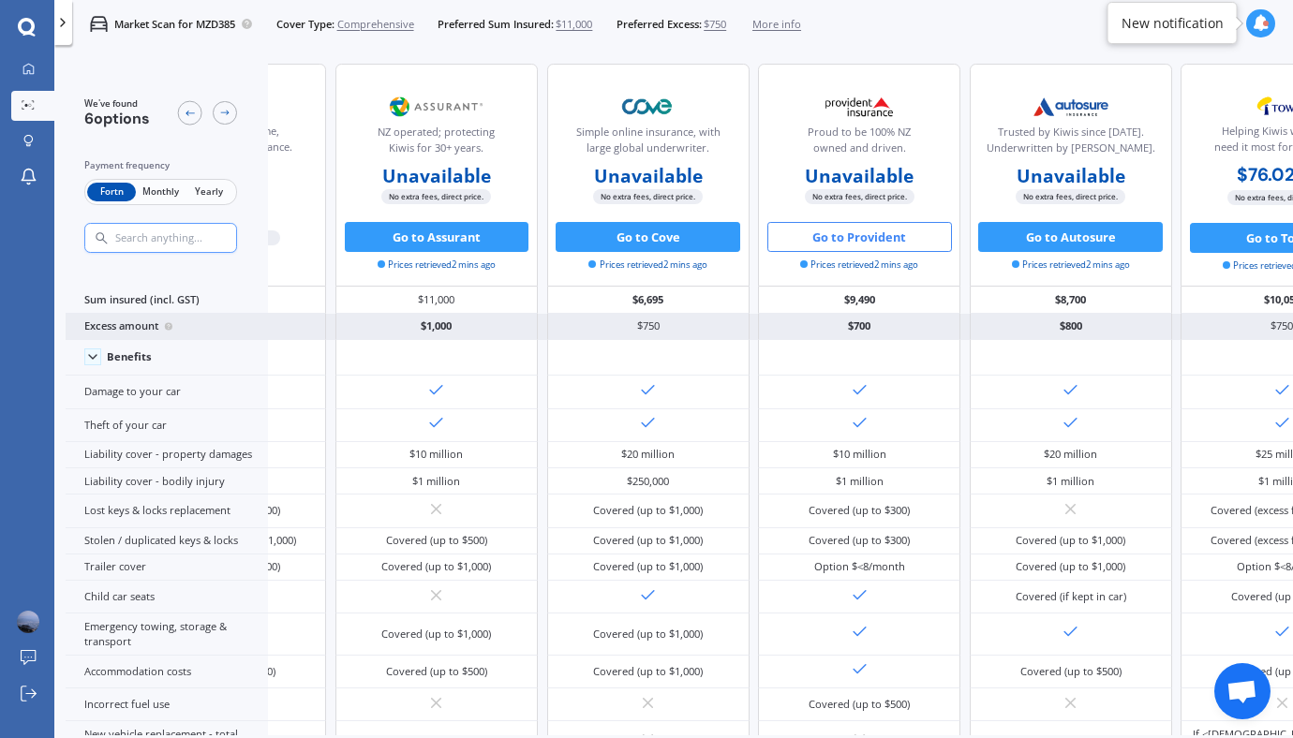
scroll to position [0, 0]
